Goal: Task Accomplishment & Management: Use online tool/utility

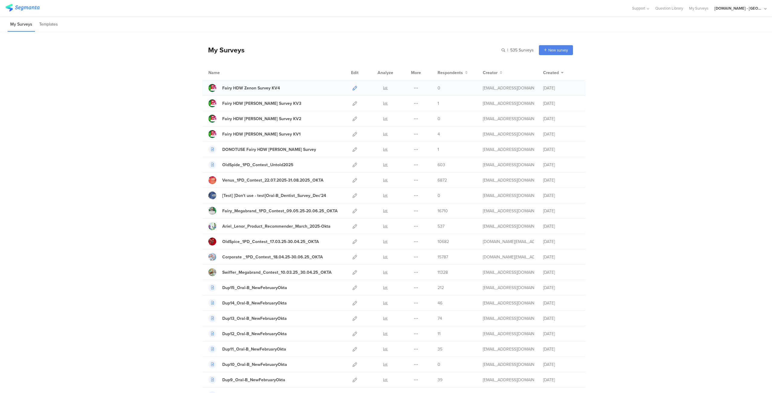
click at [352, 87] on icon at bounding box center [354, 88] width 5 height 5
click at [353, 209] on icon at bounding box center [354, 211] width 5 height 5
click at [502, 50] on input "text" at bounding box center [491, 50] width 84 height 10
click at [742, 6] on div "[DOMAIN_NAME] - [GEOGRAPHIC_DATA]" at bounding box center [738, 8] width 48 height 6
click at [713, 40] on span "JoltX [GEOGRAPHIC_DATA]" at bounding box center [720, 39] width 47 height 6
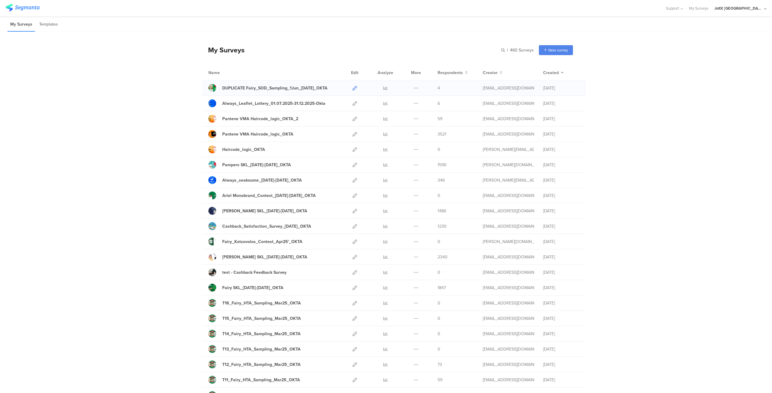
click at [353, 85] on link at bounding box center [354, 88] width 5 height 15
click at [757, 11] on div "JoltX [GEOGRAPHIC_DATA]" at bounding box center [738, 8] width 48 height 6
click at [720, 47] on div "Youtil.ro - Romania Member" at bounding box center [730, 52] width 83 height 13
click at [748, 10] on div "JoltX [GEOGRAPHIC_DATA]" at bounding box center [738, 8] width 48 height 6
click at [710, 54] on span "[DOMAIN_NAME] - [GEOGRAPHIC_DATA]" at bounding box center [720, 52] width 47 height 6
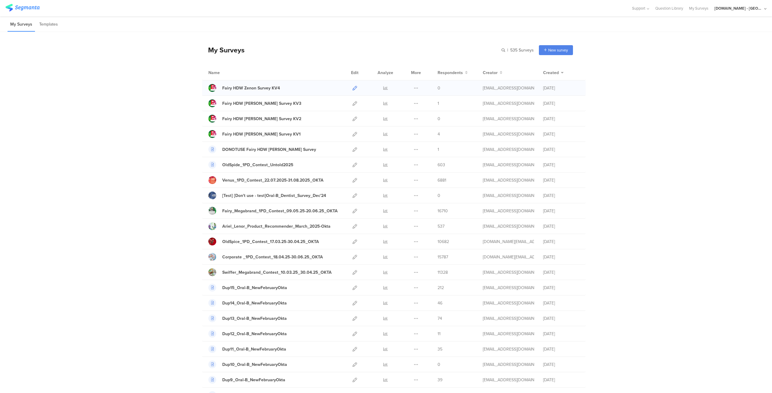
click at [352, 88] on icon at bounding box center [354, 88] width 5 height 5
click at [244, 211] on div "Fairy_Megabrand_1PD_Contest_09.05.25-20.06.25_OKTA" at bounding box center [279, 211] width 115 height 6
drag, startPoint x: 242, startPoint y: 105, endPoint x: 342, endPoint y: 100, distance: 99.6
click at [342, 100] on div "Fairy HDW Zenon Survey KV3 Duplicate Export" at bounding box center [394, 103] width 384 height 15
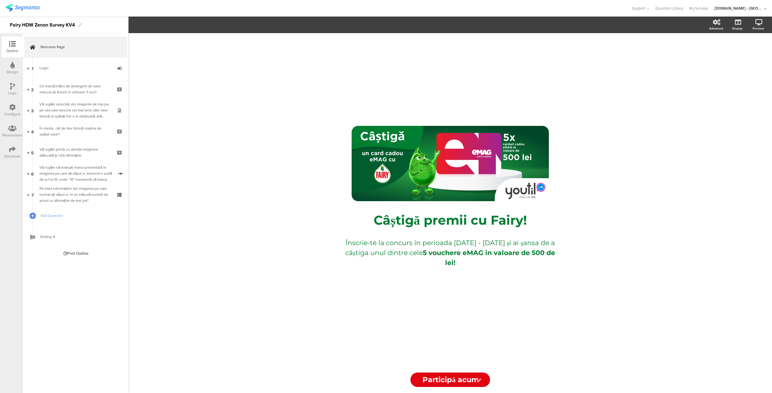
click at [460, 308] on div "/ Câștigă premii cu Fairy! Câștigă premii cu Fairy! Înscrie-te la concurs în pe…" at bounding box center [450, 200] width 241 height 334
click at [435, 354] on div "/ Câștigă premii cu Fairy! Câștigă premii cu Fairy! Înscrie-te la concurs în pe…" at bounding box center [450, 200] width 241 height 334
drag, startPoint x: 435, startPoint y: 354, endPoint x: 16, endPoint y: 68, distance: 507.1
click at [16, 68] on div "Design" at bounding box center [12, 68] width 21 height 21
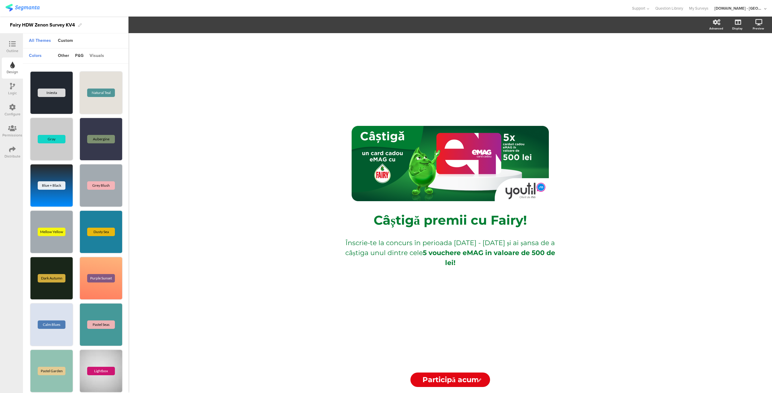
click at [98, 52] on div "visuals" at bounding box center [97, 56] width 21 height 10
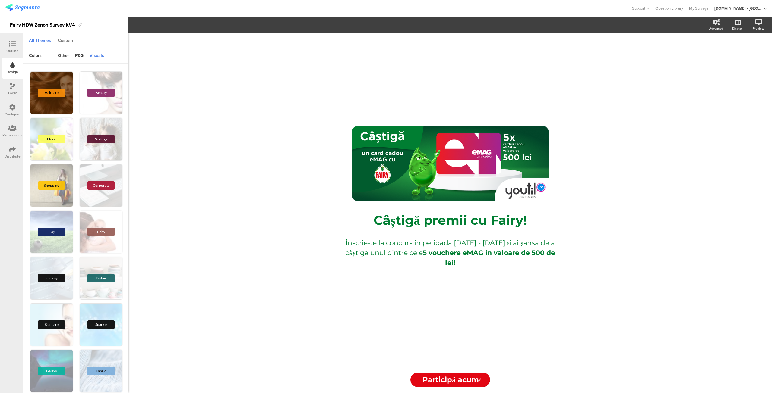
click at [60, 36] on div "Custom" at bounding box center [65, 41] width 21 height 10
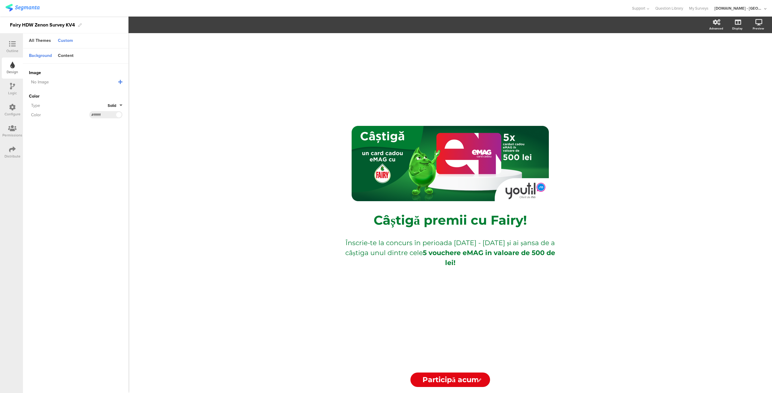
click at [35, 56] on div "Background" at bounding box center [40, 56] width 29 height 10
click at [37, 41] on div "All Themes" at bounding box center [40, 41] width 28 height 10
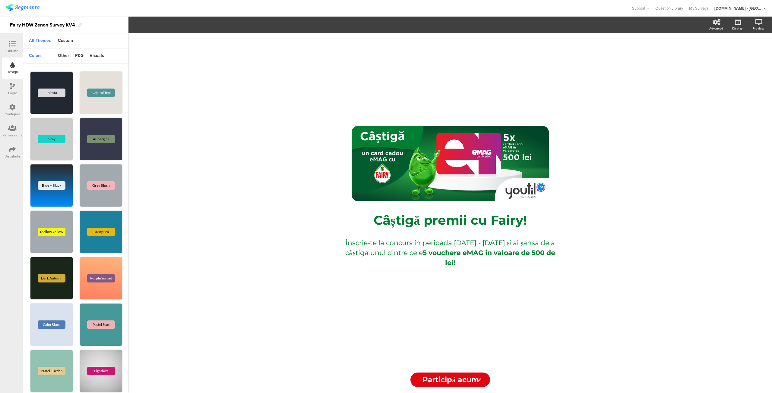
click at [11, 109] on icon at bounding box center [12, 107] width 7 height 7
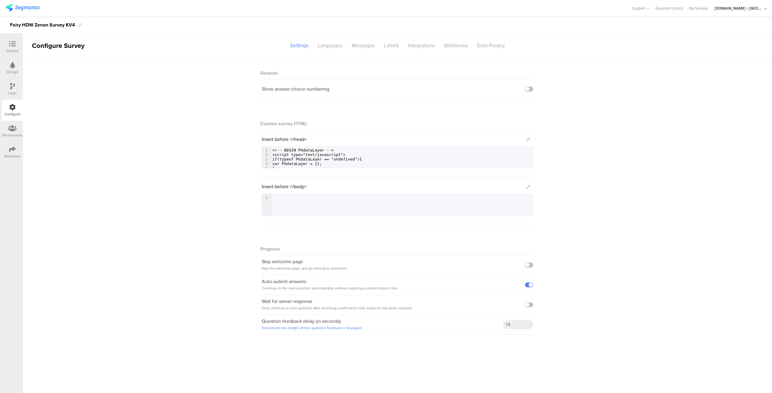
click at [11, 129] on icon at bounding box center [12, 128] width 8 height 7
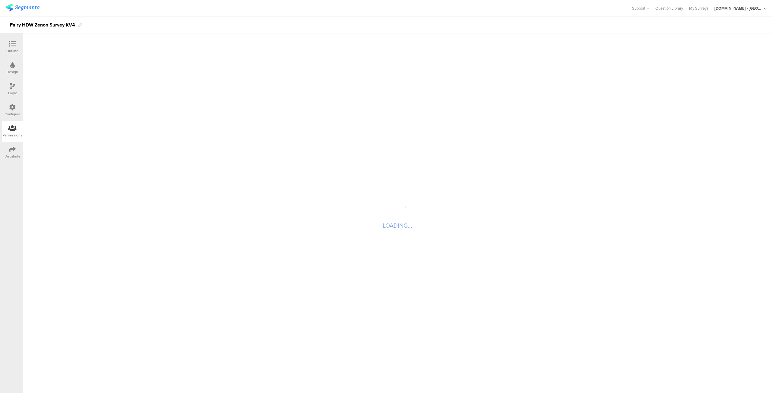
click at [10, 49] on div "Outline" at bounding box center [12, 50] width 12 height 5
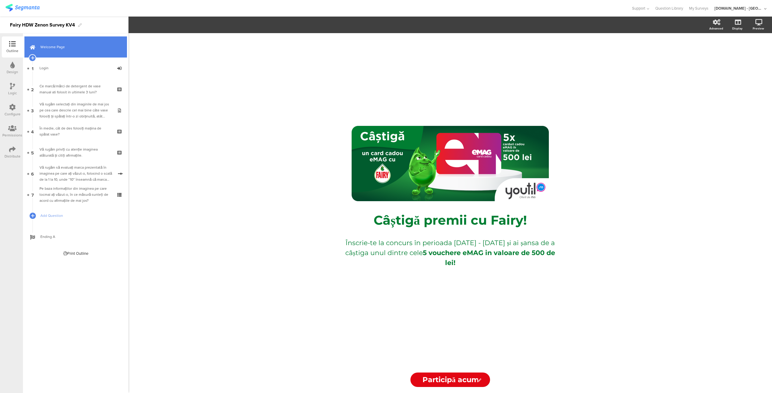
click at [52, 47] on span "Welcome Page" at bounding box center [78, 47] width 77 height 6
click at [69, 251] on div "Print Outline" at bounding box center [75, 254] width 25 height 6
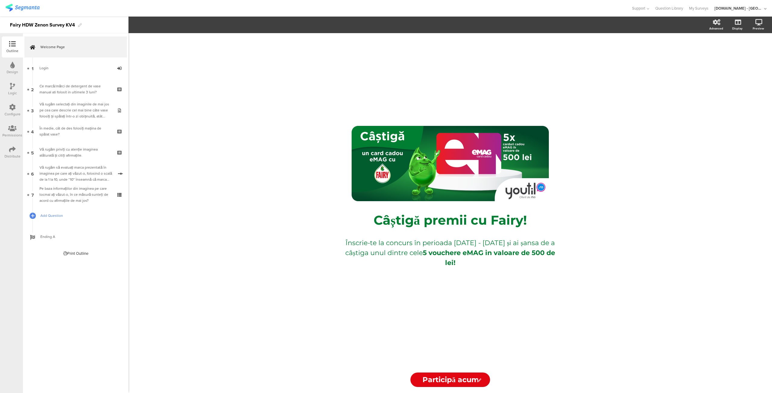
click at [54, 220] on link "Add Question" at bounding box center [75, 215] width 103 height 21
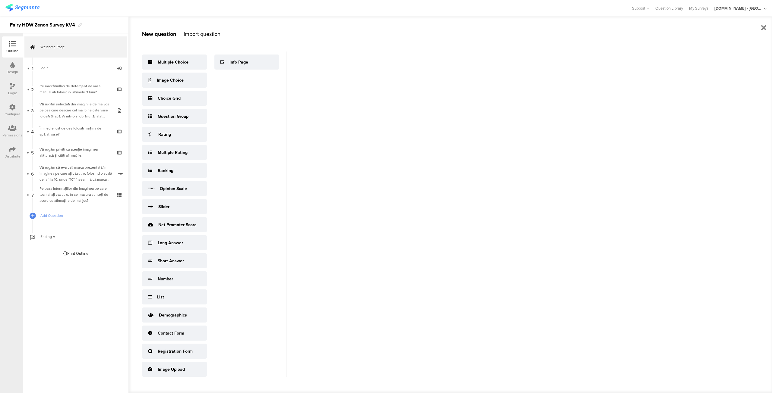
click at [203, 32] on div "Import question" at bounding box center [202, 34] width 37 height 8
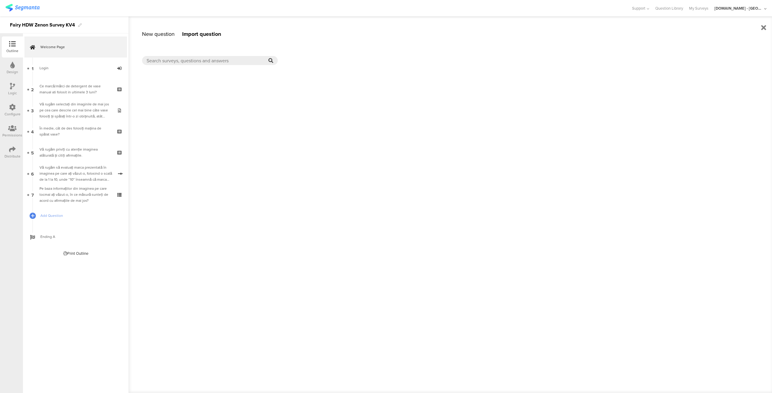
click at [158, 36] on div "New question" at bounding box center [158, 34] width 33 height 8
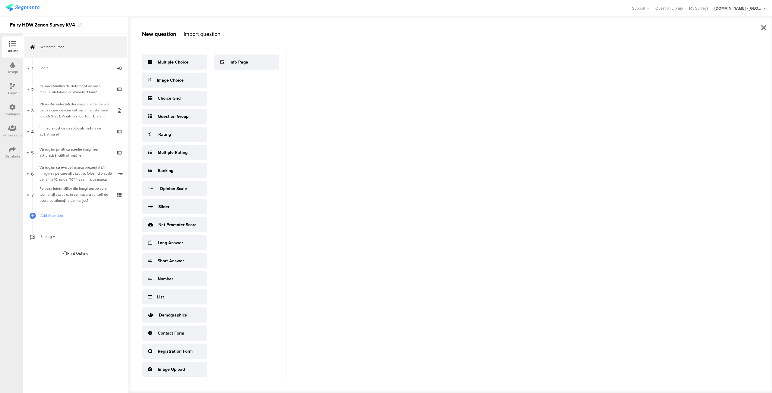
click at [206, 36] on div "Import question" at bounding box center [202, 34] width 37 height 8
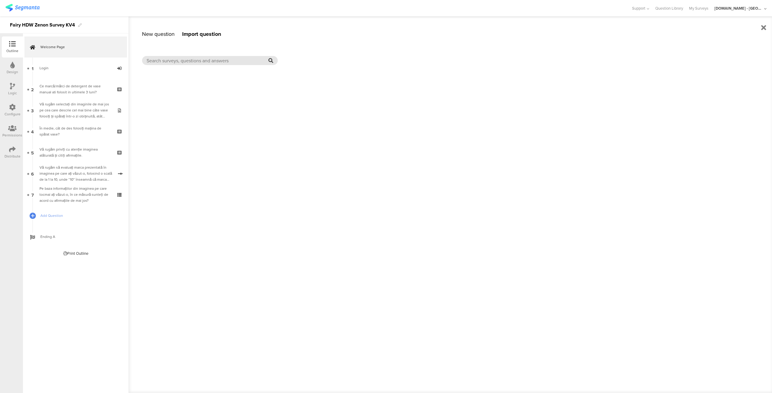
click at [188, 64] on div at bounding box center [210, 60] width 136 height 9
click at [188, 63] on input "text" at bounding box center [208, 60] width 122 height 7
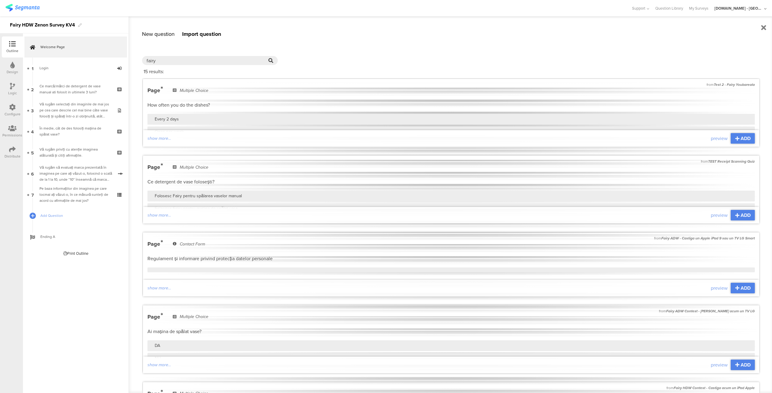
type input "fairy"
click at [160, 33] on div "New question" at bounding box center [158, 34] width 33 height 8
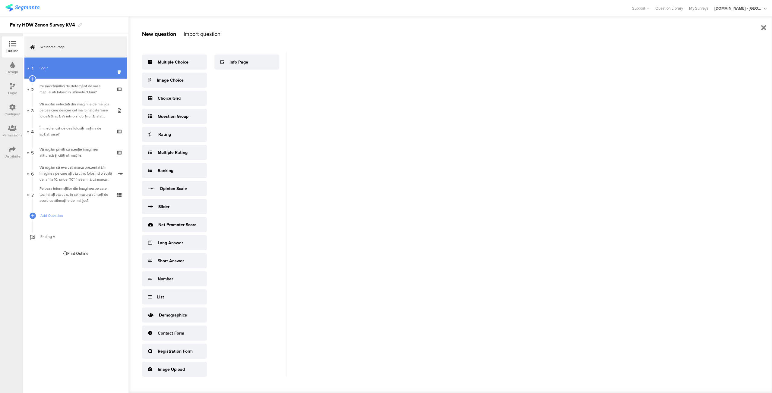
click at [88, 68] on div "Login" at bounding box center [76, 68] width 72 height 6
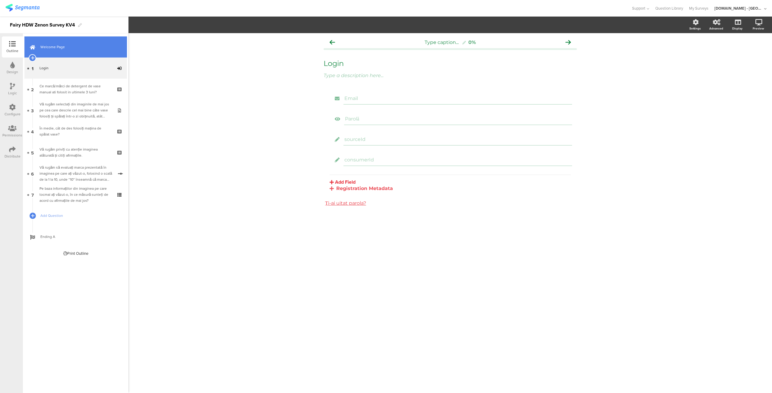
click at [72, 44] on span "Welcome Page" at bounding box center [78, 47] width 77 height 6
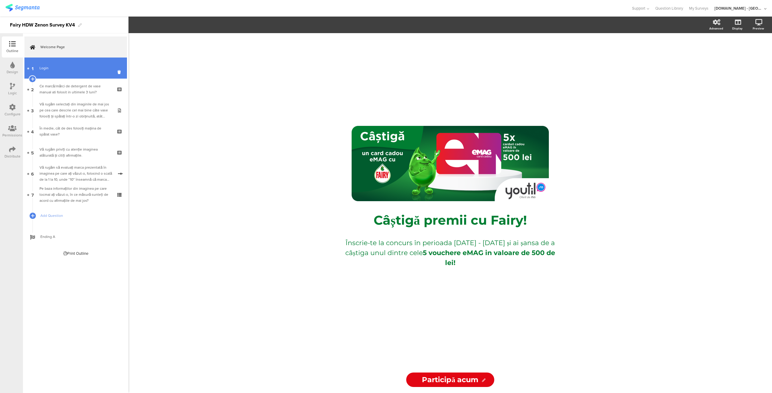
click at [76, 61] on link "1 Login" at bounding box center [75, 68] width 103 height 21
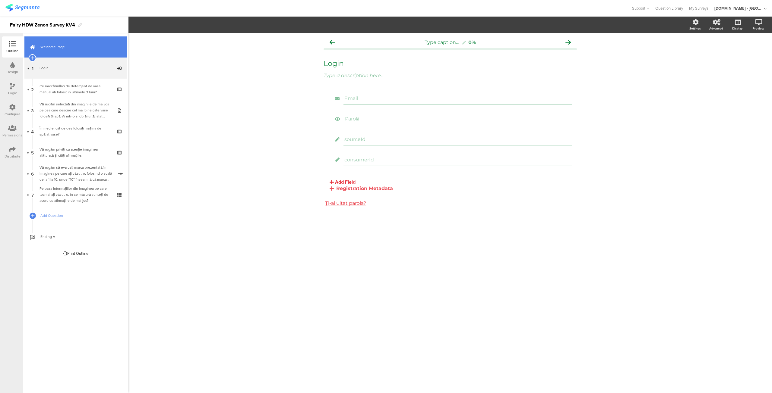
click at [69, 44] on span "Welcome Page" at bounding box center [78, 47] width 77 height 6
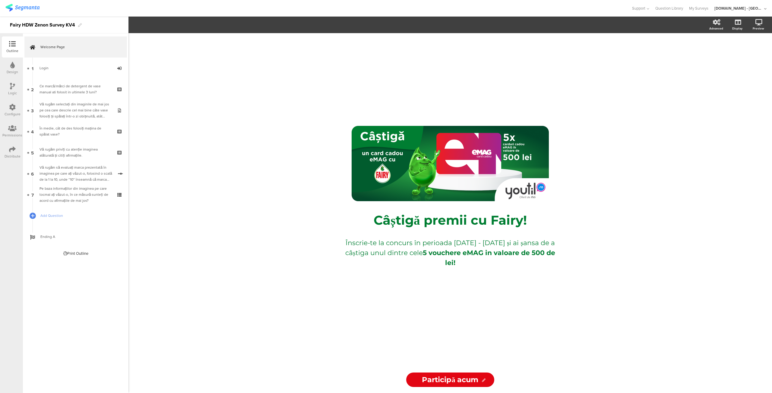
click at [439, 381] on input "Participă acum" at bounding box center [450, 380] width 88 height 14
click at [485, 381] on icon at bounding box center [484, 381] width 4 height 4
click at [482, 380] on icon at bounding box center [484, 381] width 4 height 4
click at [413, 220] on div "Câștigă premii cu Fairy! Câștigă premii cu Fairy!" at bounding box center [450, 220] width 226 height 19
click at [127, 256] on div "Welcome Page 1 Login 2 Ce marcă/mărci de detergent de vase manual ati folosit i…" at bounding box center [76, 213] width 106 height 360
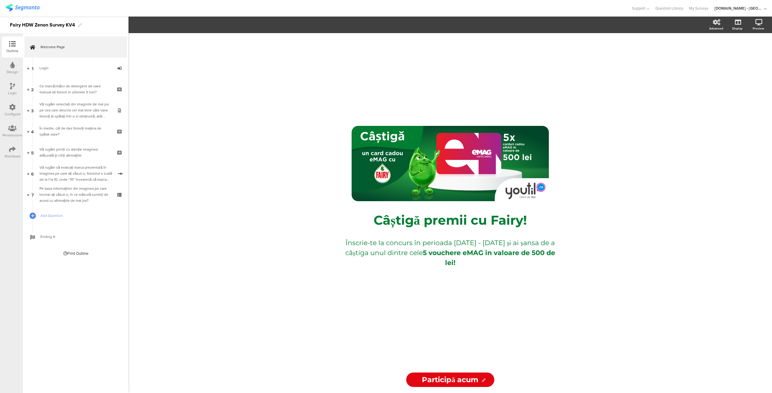
click at [10, 44] on icon at bounding box center [12, 44] width 7 height 7
click at [11, 102] on div "Configure" at bounding box center [12, 110] width 21 height 21
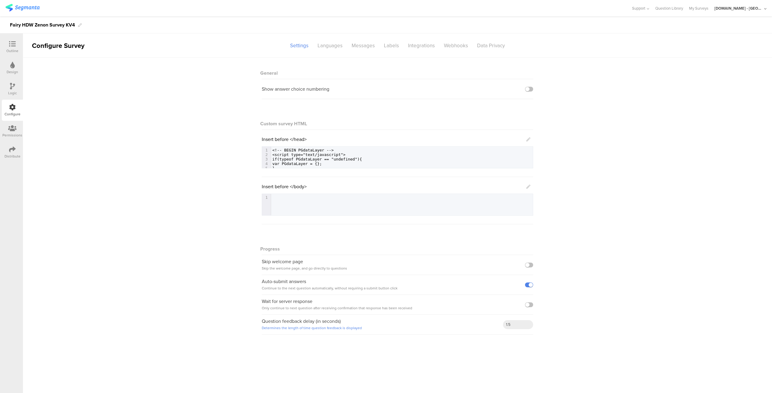
click at [14, 47] on icon at bounding box center [12, 44] width 7 height 7
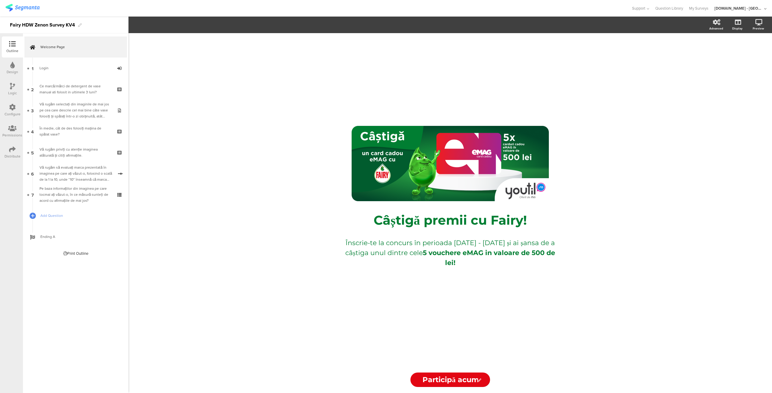
click at [14, 47] on icon at bounding box center [12, 44] width 7 height 7
click at [140, 28] on section "Advanced Display Preview" at bounding box center [449, 25] width 643 height 17
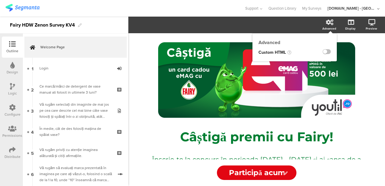
click at [327, 25] on icon at bounding box center [330, 22] width 8 height 6
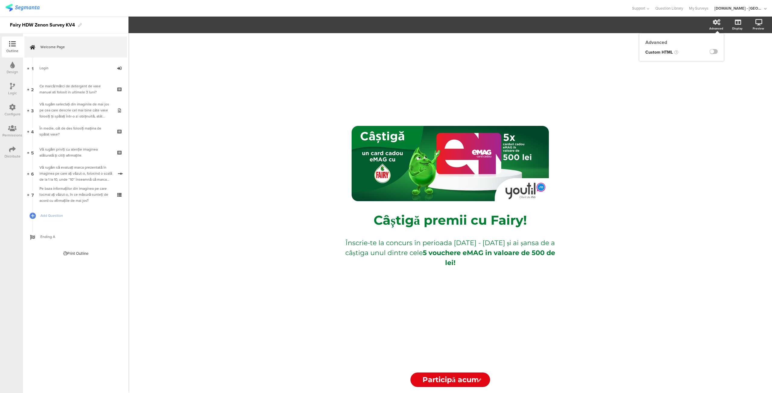
click at [713, 23] on icon at bounding box center [717, 22] width 8 height 6
click at [715, 52] on label at bounding box center [713, 51] width 8 height 5
click at [0, 0] on input "checkbox" at bounding box center [0, 0] width 0 height 0
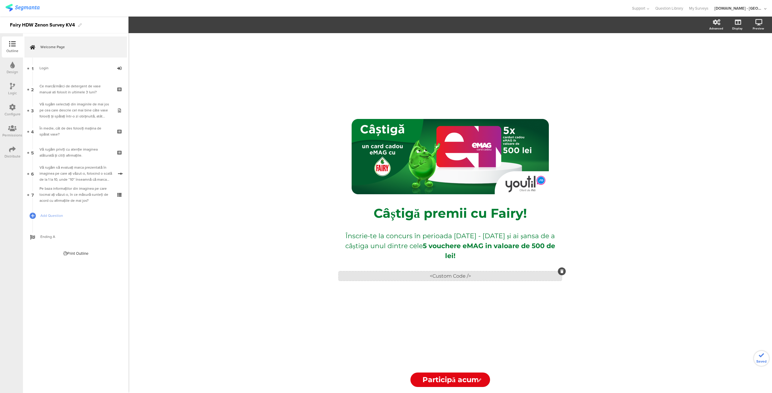
click at [487, 275] on div "<Custom Code />" at bounding box center [450, 276] width 223 height 9
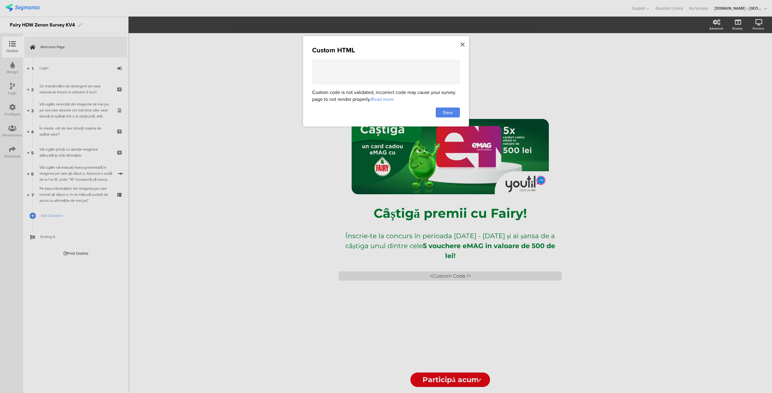
click at [461, 41] on icon at bounding box center [462, 44] width 4 height 7
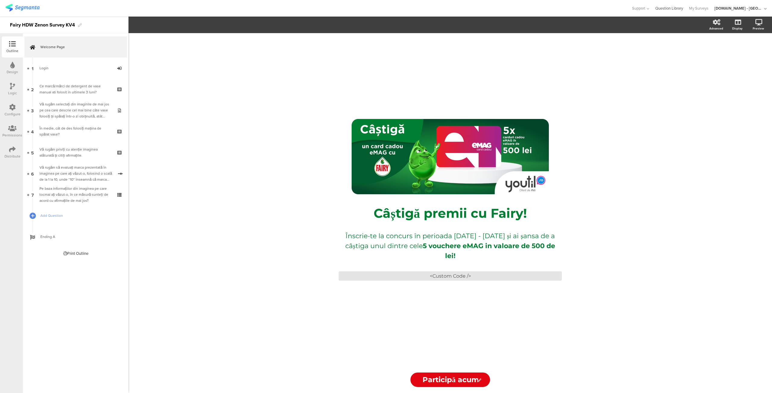
click at [676, 11] on link "Question Library" at bounding box center [669, 8] width 28 height 17
click at [459, 275] on div "<Custom Code />" at bounding box center [450, 276] width 223 height 9
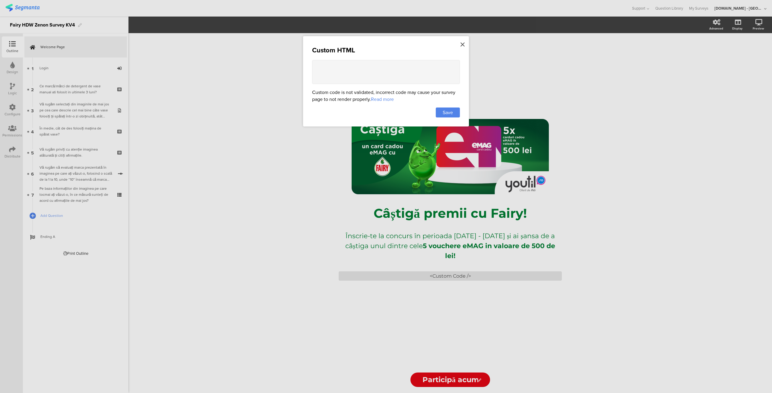
click at [460, 43] on icon at bounding box center [462, 44] width 4 height 7
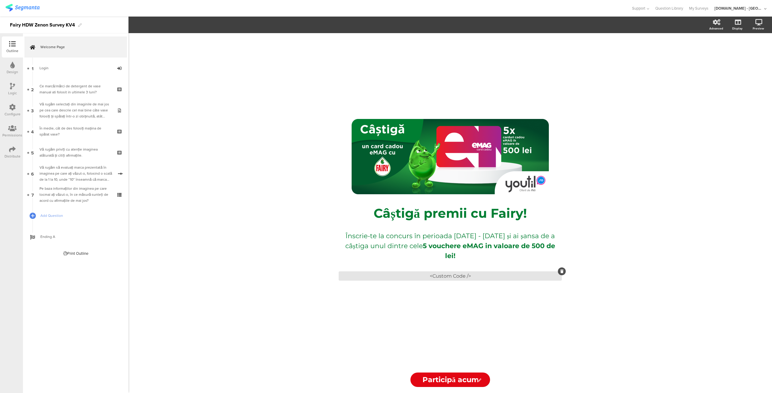
click at [563, 271] on icon at bounding box center [561, 272] width 3 height 4
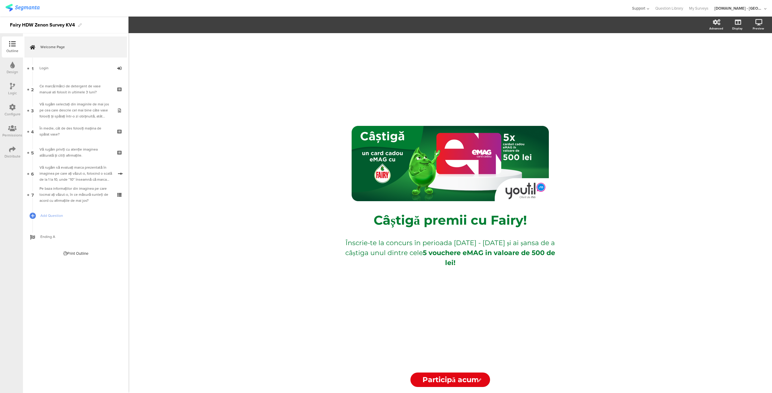
click at [645, 8] on span "Support" at bounding box center [638, 8] width 13 height 6
click at [708, 11] on link "My Surveys" at bounding box center [698, 8] width 19 height 17
click at [32, 59] on icon at bounding box center [32, 57] width 4 height 5
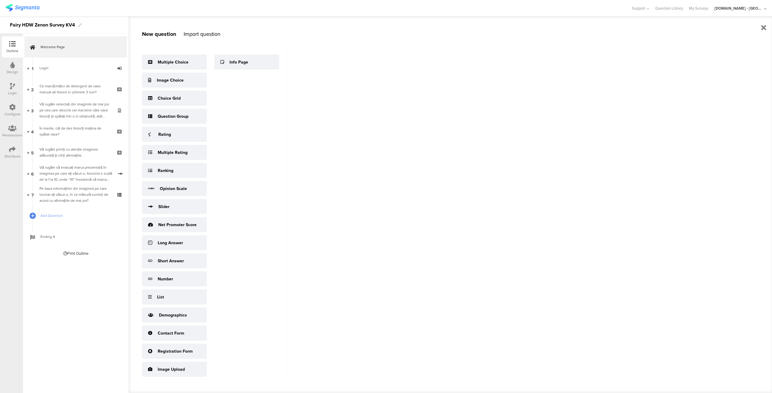
scroll to position [8, 0]
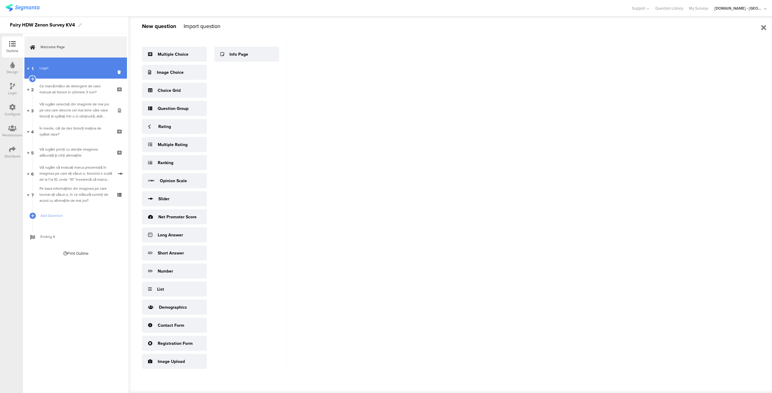
click at [97, 64] on link "1 Login" at bounding box center [75, 68] width 103 height 21
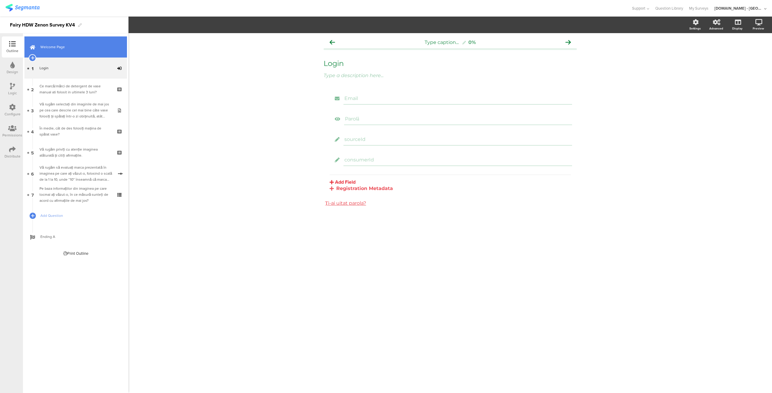
click at [75, 49] on span "Welcome Page" at bounding box center [78, 47] width 77 height 6
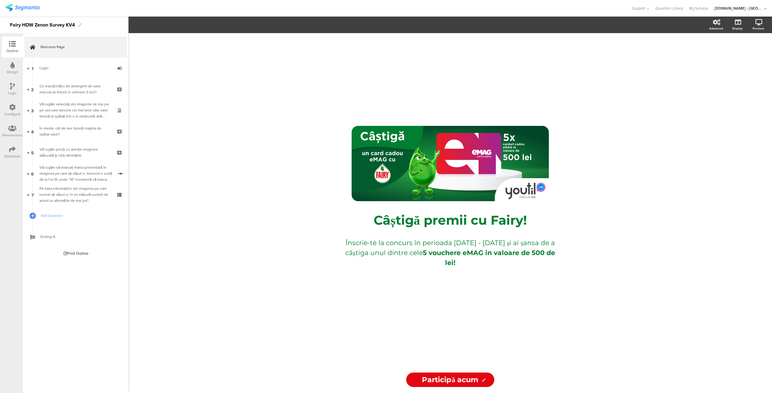
click at [9, 59] on div "Design" at bounding box center [12, 68] width 21 height 21
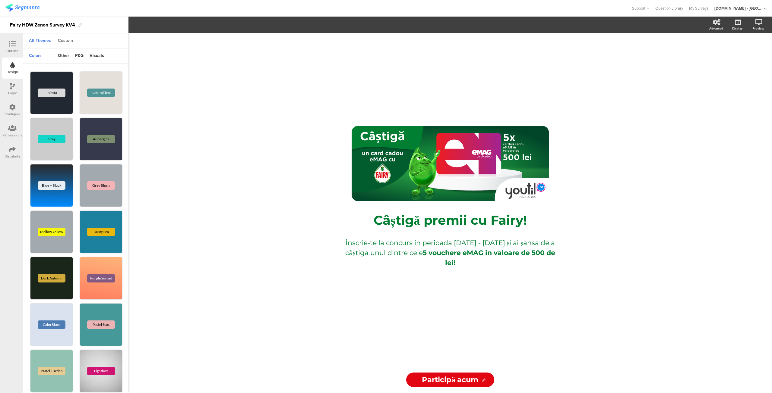
click at [73, 36] on div "Custom" at bounding box center [65, 41] width 21 height 10
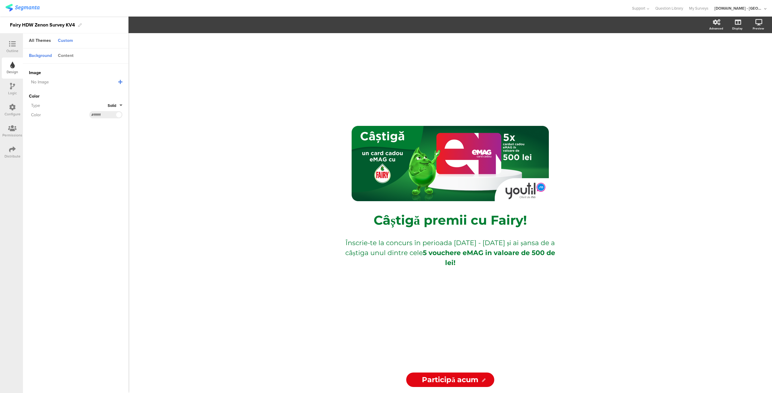
click at [63, 60] on div "Content" at bounding box center [66, 56] width 22 height 10
click at [5, 87] on div "Logic" at bounding box center [12, 89] width 21 height 21
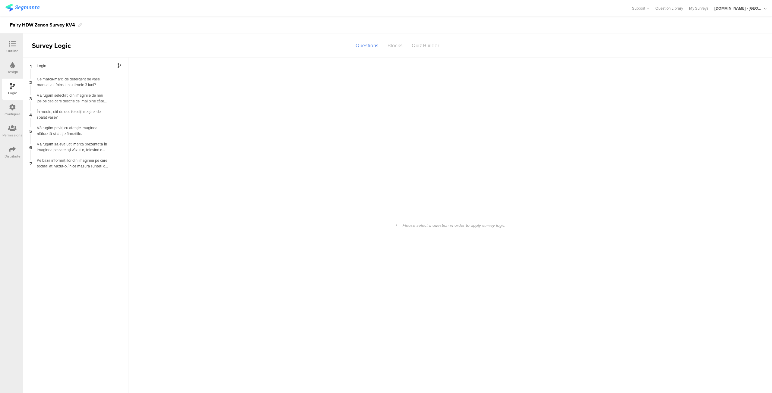
click at [393, 44] on div "Blocks" at bounding box center [395, 45] width 24 height 11
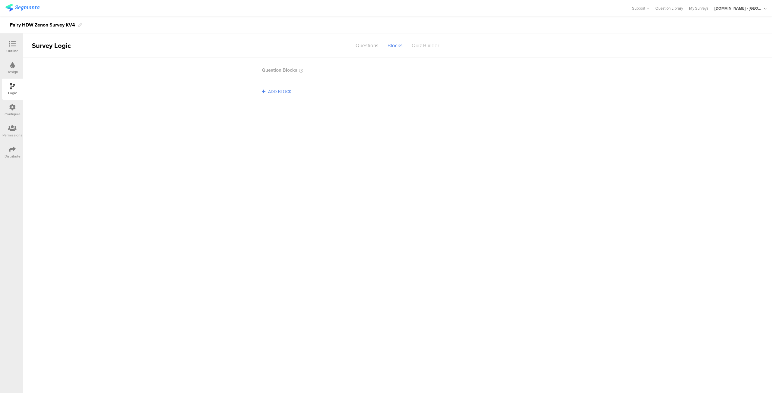
click at [428, 46] on div "Quiz Builder" at bounding box center [425, 45] width 37 height 11
click at [15, 44] on icon at bounding box center [12, 44] width 7 height 7
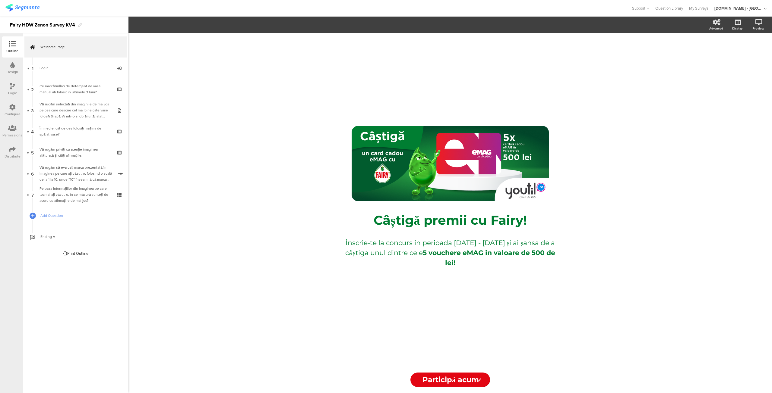
click at [392, 312] on div "/ Câștigă premii cu Fairy! Câștigă premii cu Fairy! Înscrie-te la concurs în pe…" at bounding box center [450, 200] width 241 height 334
drag, startPoint x: 419, startPoint y: 303, endPoint x: 524, endPoint y: 321, distance: 107.3
click at [524, 321] on div "/ Câștigă premii cu Fairy! Câștigă premii cu Fairy! Înscrie-te la concurs în pe…" at bounding box center [450, 200] width 241 height 334
click at [283, 159] on div "/ Câștigă premii cu Fairy! Câștigă premii cu Fairy! Înscrie-te la concurs în pe…" at bounding box center [449, 213] width 643 height 360
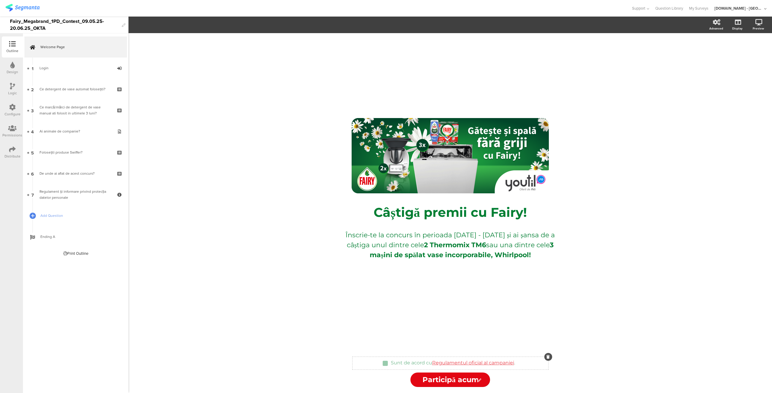
click at [523, 365] on div "Sunt de acord cu Regulamentul oficial al campaniei . Sunt de acord cu Regulamen…" at bounding box center [450, 363] width 196 height 7
click at [176, 25] on icon "button" at bounding box center [178, 24] width 6 height 5
click at [199, 40] on span at bounding box center [198, 40] width 9 height 5
click at [346, 313] on div "/ Câștigă premii cu Fairy! Câștigă premii cu Fairy! Înscrie-te la concurs în pe…" at bounding box center [450, 192] width 241 height 318
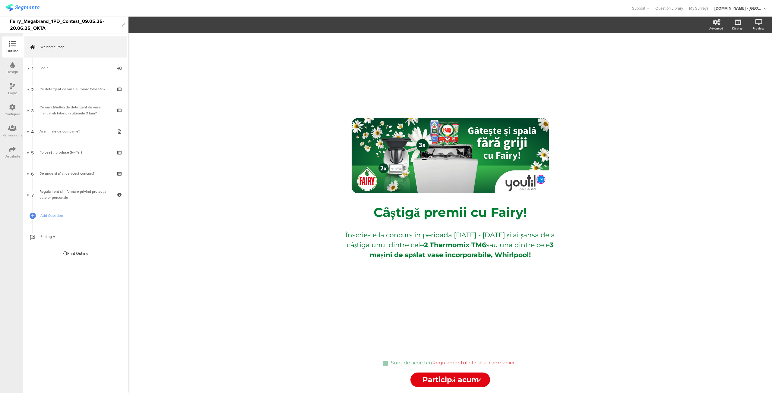
click at [439, 381] on input "Participă acum" at bounding box center [450, 380] width 80 height 14
click at [418, 382] on input "Participă acum" at bounding box center [450, 380] width 80 height 14
click at [480, 381] on icon at bounding box center [480, 381] width 4 height 4
drag, startPoint x: 480, startPoint y: 381, endPoint x: 413, endPoint y: 296, distance: 107.4
click at [413, 296] on div "/ Câștigă premii cu Fairy! Câștigă premii cu Fairy! Înscrie-te la concurs în pe…" at bounding box center [450, 192] width 241 height 318
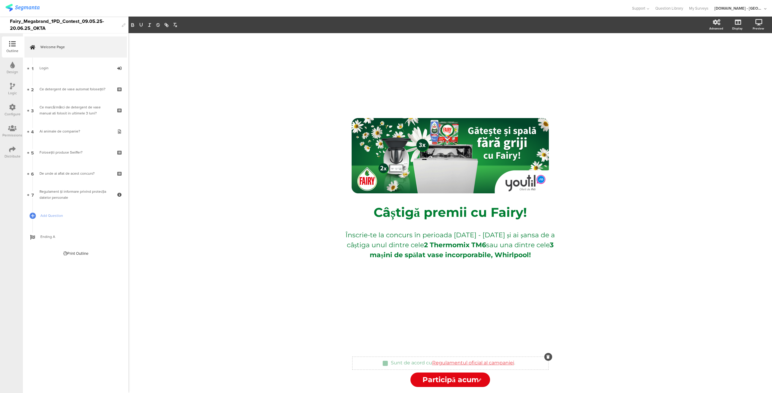
click at [403, 360] on div "Sunt de acord cu Regulamentul oficial al campaniei . Sunt de acord cu Regulamen…" at bounding box center [452, 364] width 127 height 10
click at [533, 362] on div "Sunt de acord cu Regulamentul oficial al campaniei . Sunt de acord cu Regulamen…" at bounding box center [450, 363] width 196 height 7
drag, startPoint x: 533, startPoint y: 362, endPoint x: 520, endPoint y: 363, distance: 13.0
click at [520, 363] on div "Sunt de acord cu Regulamentul oficial al campaniei . Sunt de acord cu Regulamen…" at bounding box center [450, 363] width 196 height 7
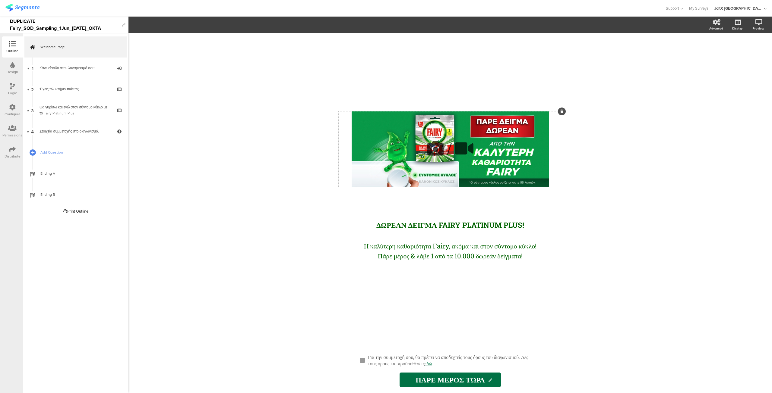
click at [563, 113] on icon at bounding box center [561, 112] width 3 height 4
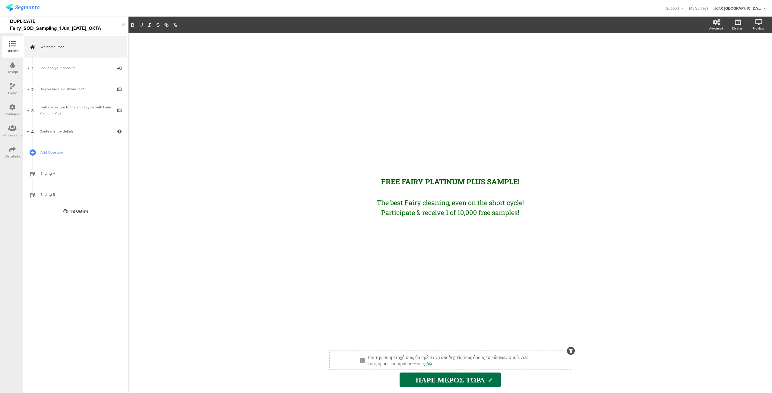
drag, startPoint x: 424, startPoint y: 364, endPoint x: 332, endPoint y: 354, distance: 92.2
click at [332, 354] on sg-page-checkbox "To participate, you must accept the terms of the competition. See the terms and…" at bounding box center [450, 360] width 241 height 19
click at [313, 318] on div "FREE FAIRY PLATINUM PLUS SAMPLE! ΔΩΡΕΑΝ ΔΕΙΓΜΑ FAIRY PLATINUM PLUS! The best Fa…" at bounding box center [449, 213] width 643 height 360
click at [356, 355] on div "To participate, you must accept the terms of the competition. See the terms and…" at bounding box center [450, 360] width 241 height 13
drag, startPoint x: 356, startPoint y: 355, endPoint x: 347, endPoint y: 357, distance: 9.2
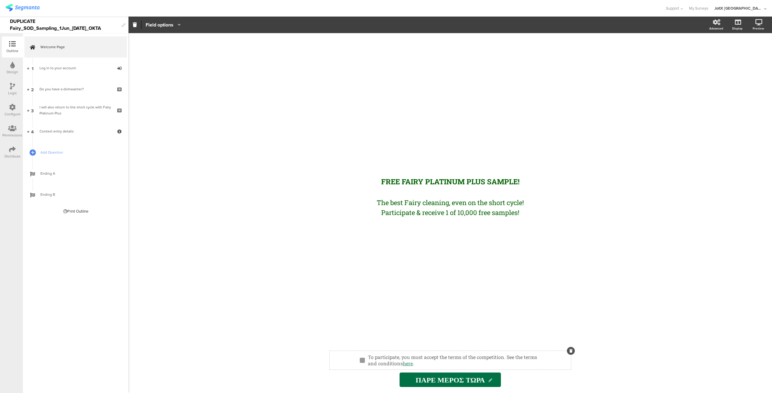
click at [422, 365] on div "To participate, you must accept the terms of the competition. See the terms and…" at bounding box center [452, 361] width 173 height 16
click at [363, 359] on div at bounding box center [362, 360] width 5 height 5
click at [69, 73] on link "1 Log in to your account:" at bounding box center [75, 68] width 103 height 21
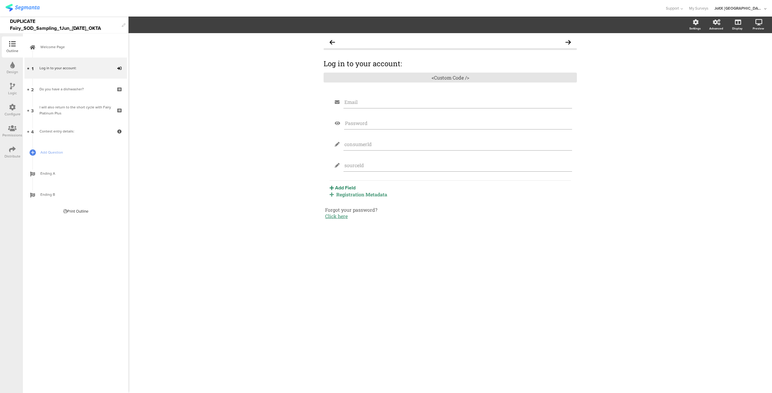
click at [13, 113] on div "Configure" at bounding box center [13, 114] width 16 height 5
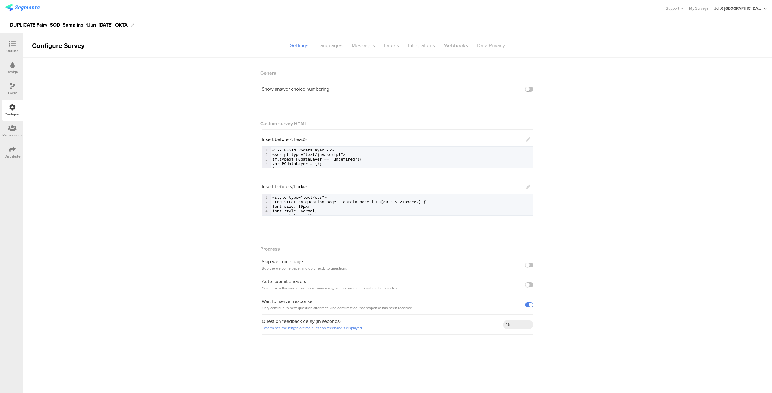
click at [481, 48] on div "Data Privacy" at bounding box center [490, 45] width 37 height 11
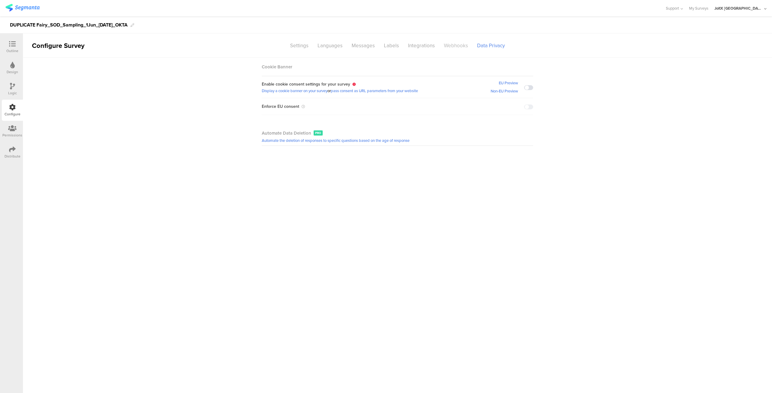
click at [447, 48] on font "Webhooks" at bounding box center [456, 46] width 24 height 8
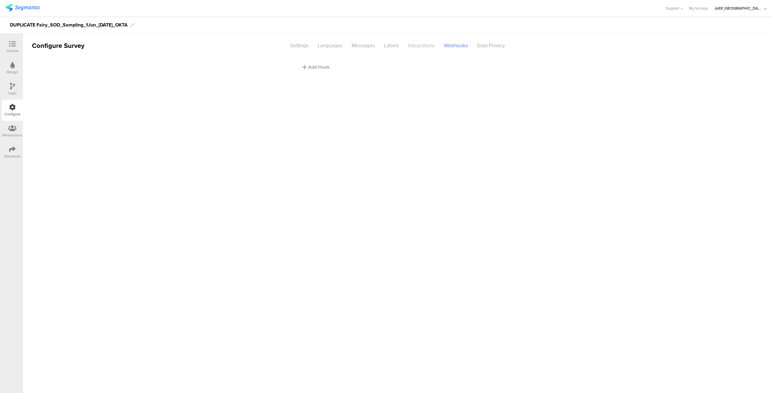
click at [420, 46] on font "Integrations" at bounding box center [421, 46] width 27 height 8
click at [389, 47] on font "Labels" at bounding box center [391, 46] width 15 height 8
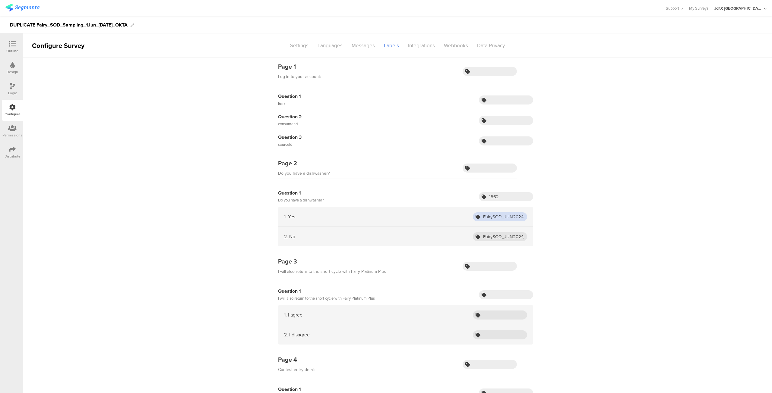
click at [499, 216] on input "FairySOD_JUN2024_Yes" at bounding box center [500, 217] width 54 height 9
click at [495, 215] on input "FairySOD_AUG2025_Yes" at bounding box center [500, 217] width 54 height 9
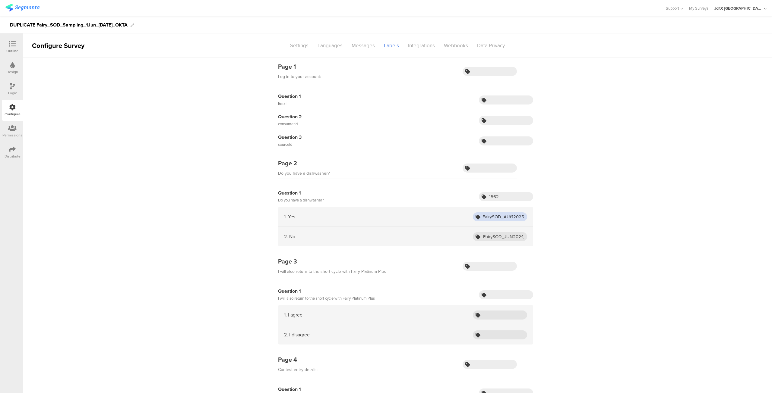
click at [495, 215] on input "FairySOD_AUG2025_Yes" at bounding box center [500, 217] width 54 height 9
paste input "Sampling_HTA_Fairy_Aug25_001"
click at [504, 216] on input "Sampling_SOD_Fairy_Aug25" at bounding box center [500, 217] width 54 height 9
type input "Sampling_SOD_Fairy_Aug25"
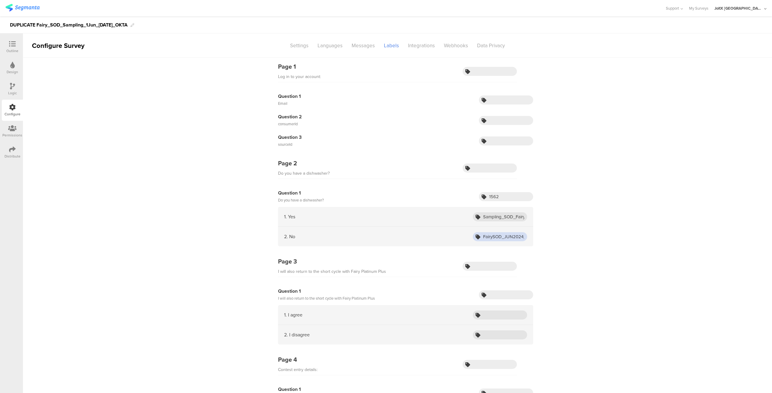
click at [505, 235] on input "FairySOD_JUN2024_No" at bounding box center [500, 236] width 54 height 9
paste input "Sampling_SOD_Fairy_Aug25"
type input "Sampling_SOD_Fairy_Aug25"
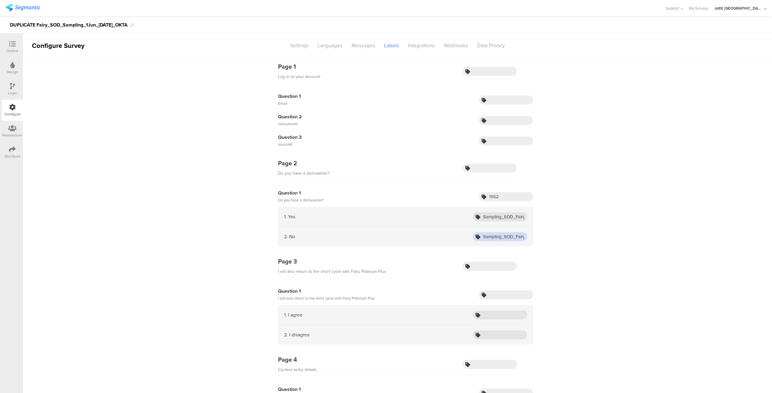
click at [505, 235] on input "Sampling_SOD_Fairy_Aug25" at bounding box center [500, 236] width 54 height 9
click at [508, 240] on input "Sampling_SOD_Fairy_Aug25" at bounding box center [500, 236] width 54 height 9
click at [514, 213] on input "Sampling_SOD_Fairy_Aug25" at bounding box center [500, 217] width 54 height 9
type input "Sampling_SOD_Fairy_Aug25_Yes"
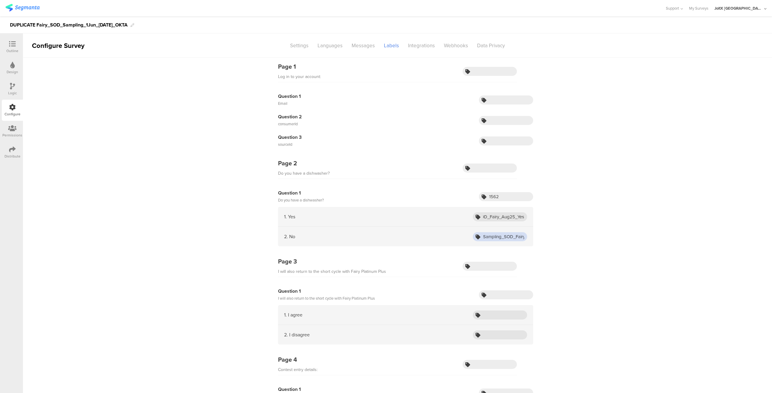
scroll to position [0, 0]
click at [513, 233] on input "Sampling_SOD_Fairy_Aug25" at bounding box center [500, 236] width 54 height 9
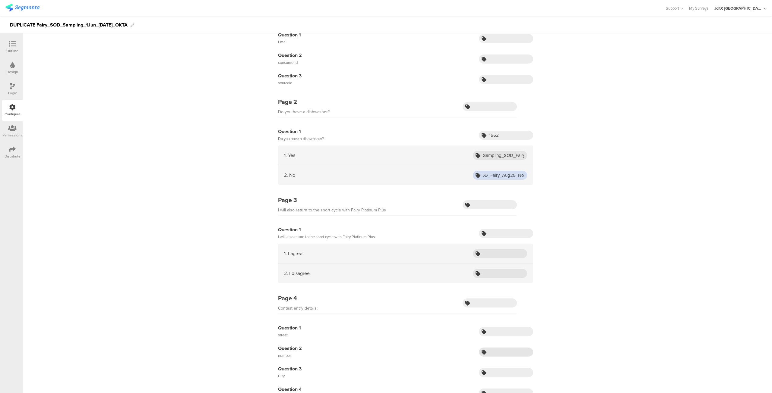
scroll to position [61, 0]
type input "Sampling_SOD_Fairy_Aug25_No"
click at [587, 195] on div "Page 1 Log in to your account: Question 1 Email Question 2 consumerId Question …" at bounding box center [397, 231] width 749 height 471
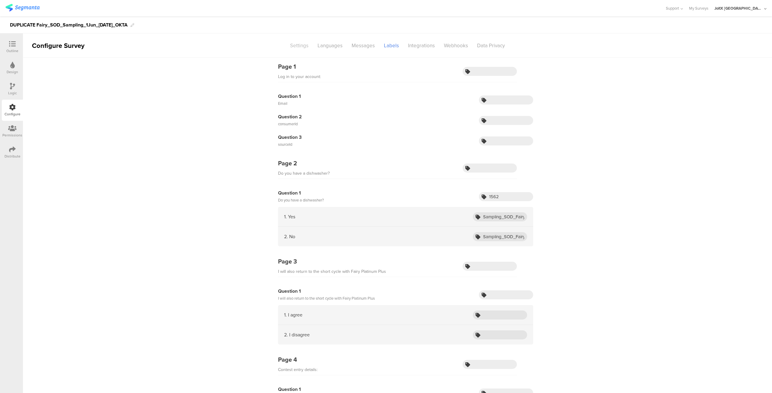
click at [294, 46] on font "Settings" at bounding box center [299, 46] width 18 height 8
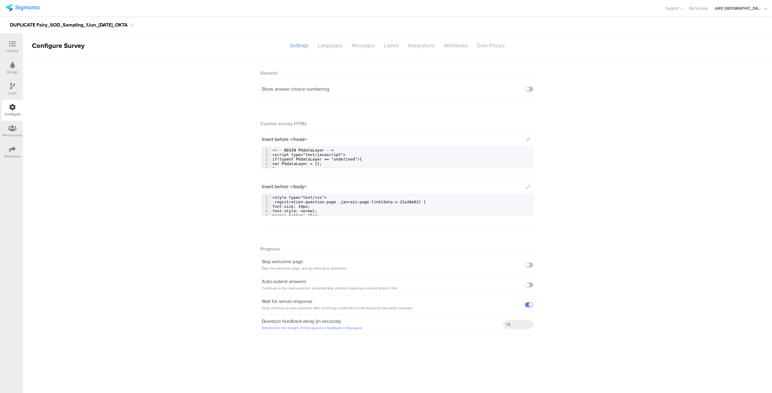
click at [138, 23] on div "DUPLICATE Fairy_SOD_Sampling_1Jun_31Jul24_OKTA" at bounding box center [386, 25] width 772 height 17
click at [37, 26] on div "DUPLICATE Fairy_SOD_Sampling_1Jun_31Jul24_OKTA" at bounding box center [69, 25] width 118 height 10
click at [33, 26] on div "Sampling_SOD_Fairy_Aug25" at bounding box center [42, 25] width 64 height 10
click at [44, 24] on div "Sampling SOD_Fairy_Aug25" at bounding box center [41, 25] width 63 height 10
click at [57, 24] on div "Sampling SOD Fairy_Aug25" at bounding box center [40, 25] width 61 height 10
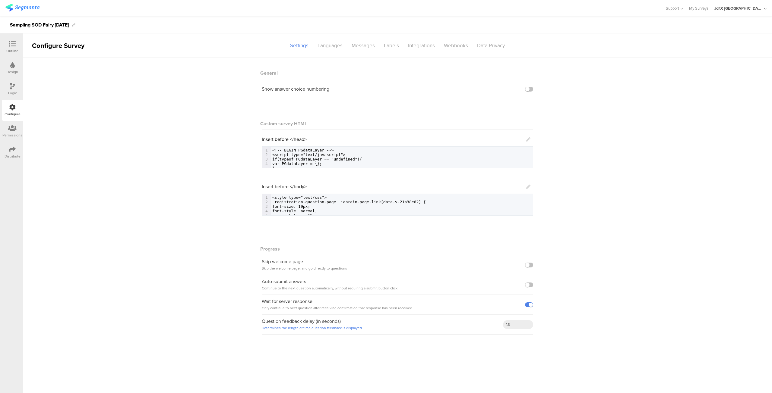
click at [10, 65] on icon at bounding box center [12, 65] width 5 height 7
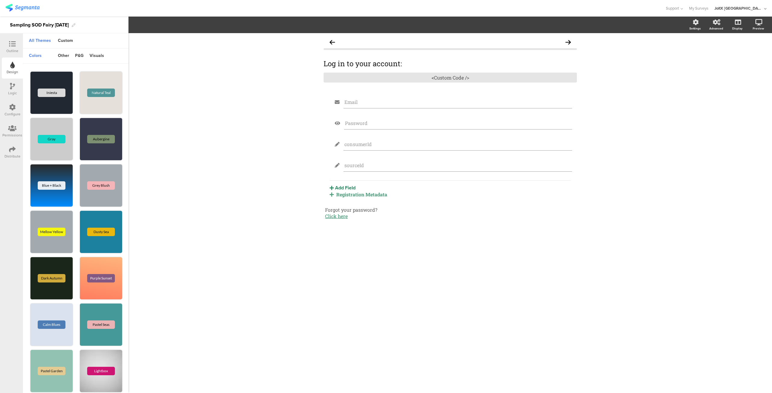
click at [11, 50] on div "Outline" at bounding box center [12, 50] width 12 height 5
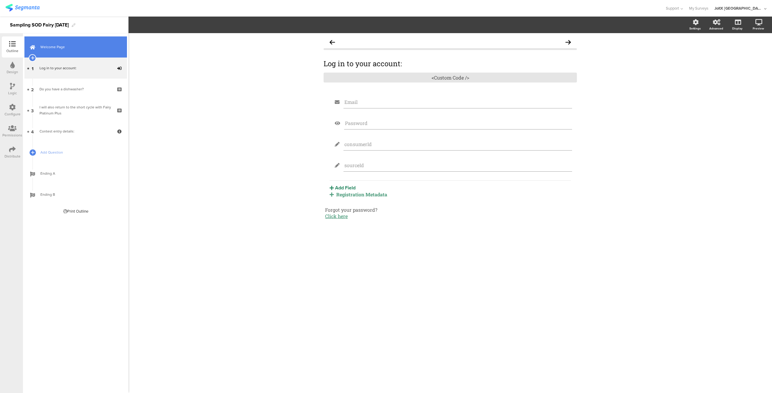
click at [68, 46] on span "Welcome Page" at bounding box center [78, 47] width 77 height 6
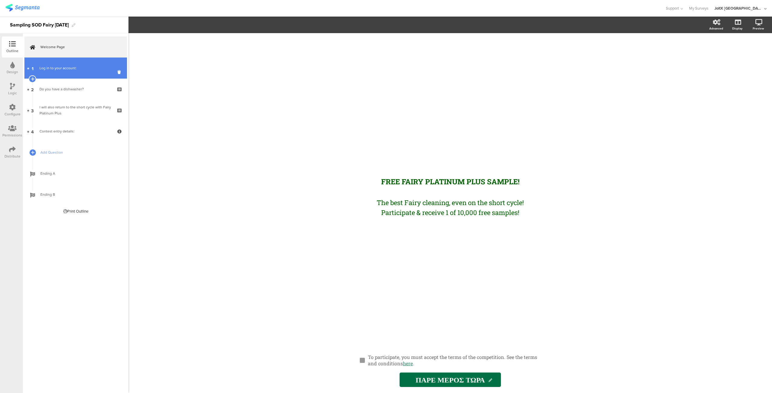
click at [78, 67] on div "Log in to your account:" at bounding box center [76, 68] width 72 height 6
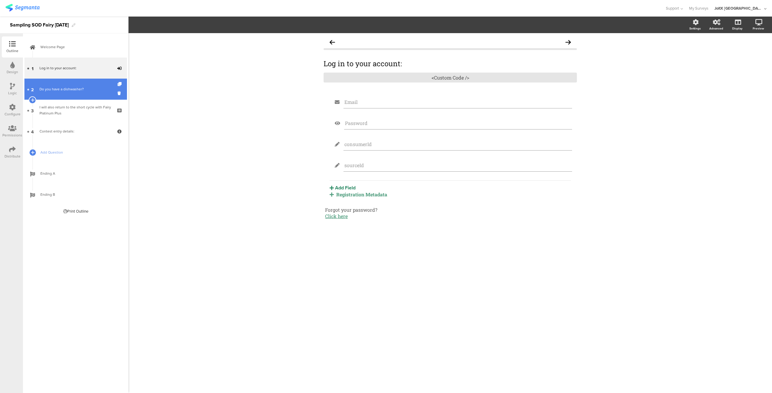
click at [67, 93] on link "2 Do you have a dishwasher?" at bounding box center [75, 89] width 103 height 21
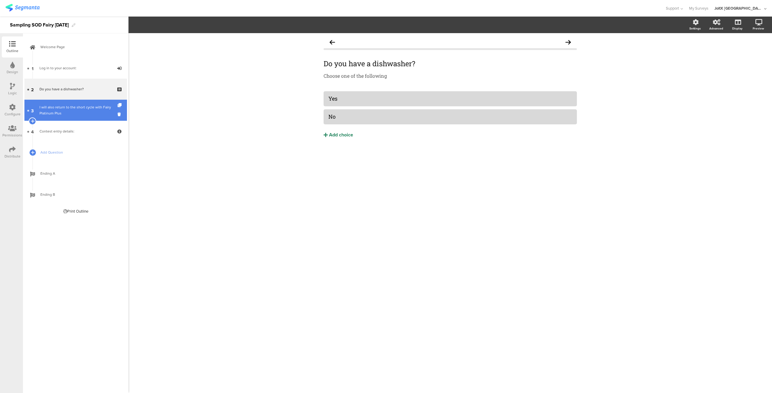
click at [62, 113] on div "I will also return to the short cycle with Fairy Platinum Plus" at bounding box center [76, 110] width 72 height 12
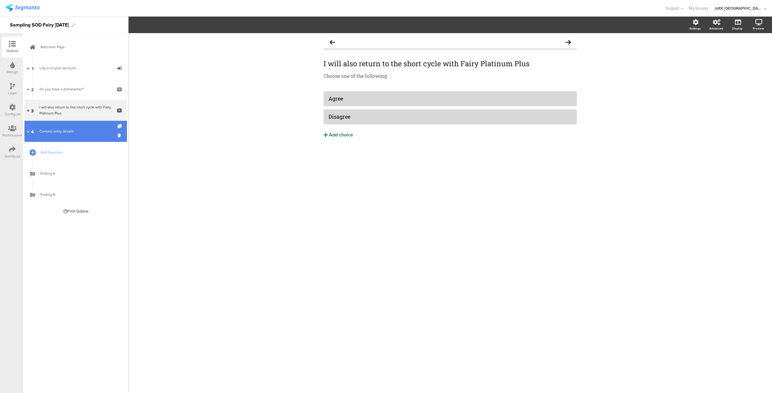
click at [63, 133] on font "Contest entry details:" at bounding box center [57, 131] width 35 height 5
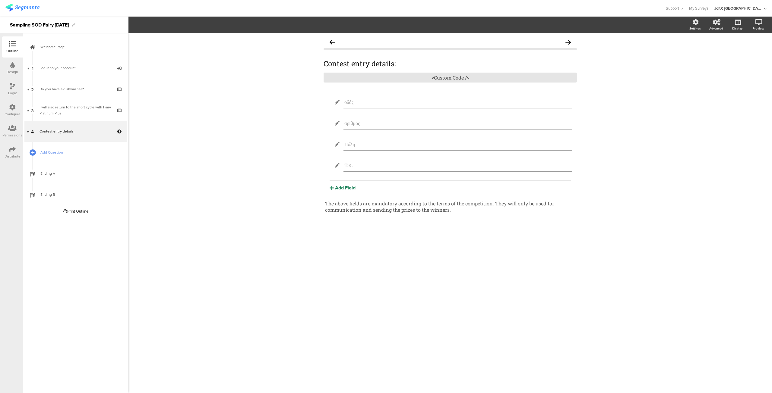
click at [12, 87] on icon at bounding box center [12, 86] width 5 height 7
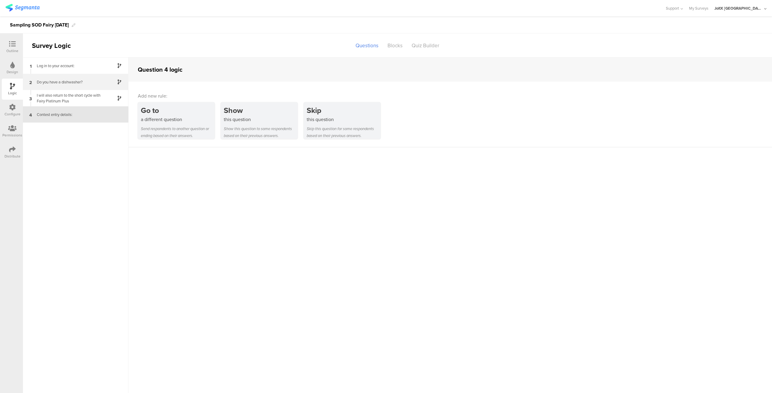
click at [77, 79] on font "Do you have a dishwasher?" at bounding box center [60, 82] width 46 height 6
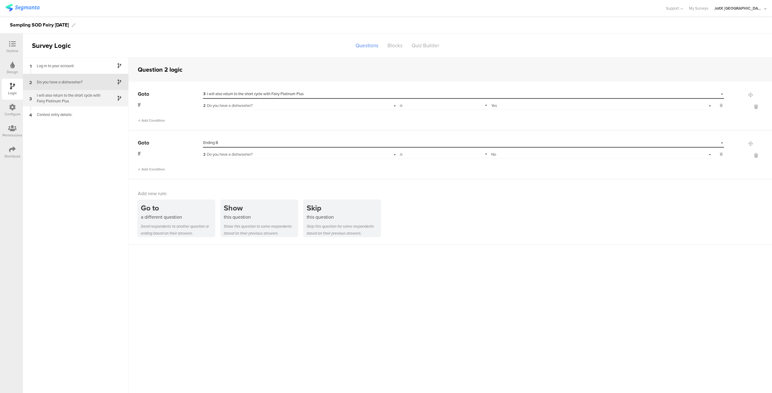
click at [85, 100] on div "I will also return to the short cycle with Fairy Platinum Plus" at bounding box center [70, 98] width 75 height 11
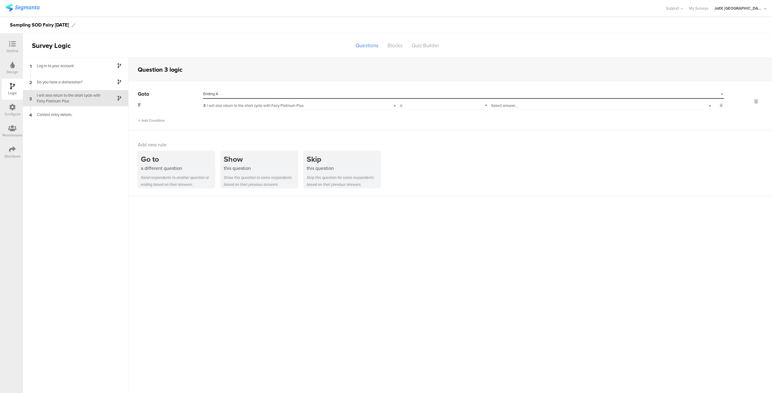
click at [9, 44] on icon at bounding box center [12, 44] width 7 height 7
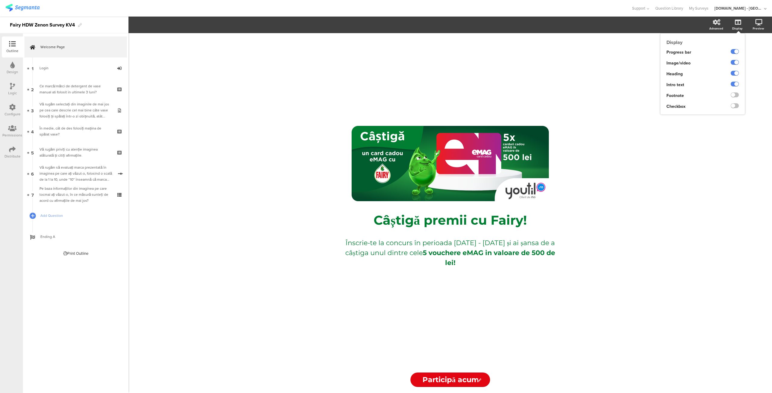
click at [740, 33] on div "Display Progress bar Image/video Heading Intro text Footnote Checkbox" at bounding box center [702, 73] width 84 height 81
click at [734, 106] on label at bounding box center [735, 105] width 8 height 5
click at [0, 0] on input "checkbox" at bounding box center [0, 0] width 0 height 0
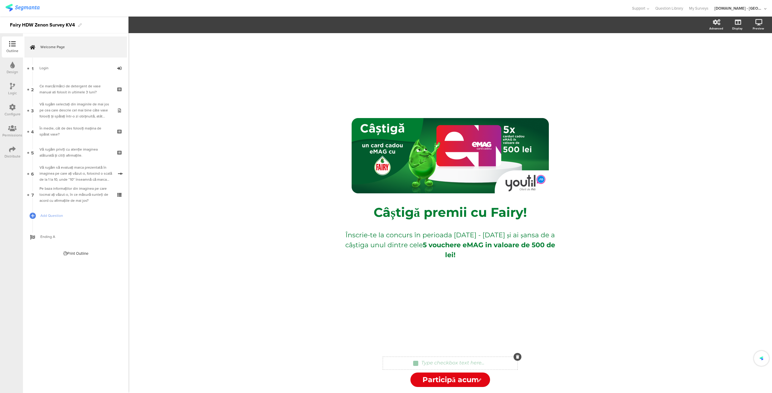
click at [458, 362] on div "Type checkbox text here..." at bounding box center [453, 364] width 66 height 10
click at [492, 362] on p "Sunt de acord cu Regulamentul Oficial al Campaniei" at bounding box center [453, 363] width 126 height 6
drag, startPoint x: 517, startPoint y: 365, endPoint x: 432, endPoint y: 363, distance: 85.7
click at [432, 363] on div "Sunt de acord cu Regulamentul Oficial al campaniei Sunt de acord cu Regulamentu…" at bounding box center [450, 363] width 197 height 7
click at [507, 363] on div "Sunt de acord cu Regulamentul Oficial al campaniei Sunt de acord cu Regulamentu…" at bounding box center [453, 364] width 128 height 10
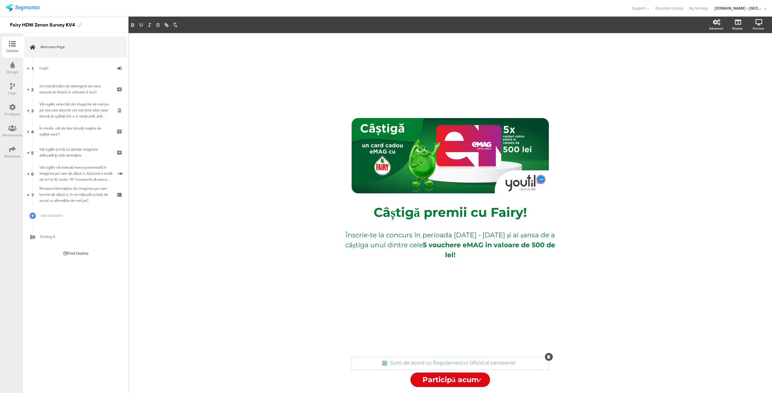
click at [521, 364] on div "Sunt de acord cu Regulamentul Oficial al campaniei Sunt de acord cu Regulamentu…" at bounding box center [450, 363] width 197 height 7
drag, startPoint x: 432, startPoint y: 362, endPoint x: 516, endPoint y: 365, distance: 83.9
click at [516, 365] on div "Sunt de acord cu Regulamentul Oficial al campaniei Sunt de acord cu Regulamentu…" at bounding box center [453, 364] width 128 height 10
click at [165, 27] on icon "button" at bounding box center [166, 24] width 5 height 5
paste input "[URL][DOMAIN_NAME]"
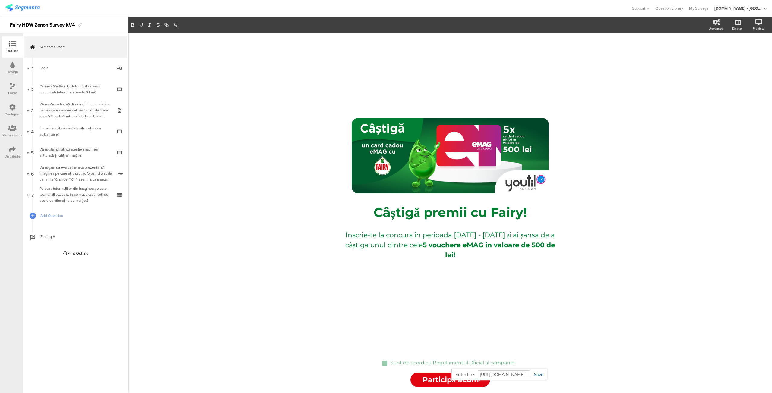
scroll to position [0, 133]
type input "[URL][DOMAIN_NAME]"
click at [539, 374] on link at bounding box center [536, 374] width 14 height 5
click at [498, 331] on div "/ Câștigă premii cu Fairy! Câștigă premii cu Fairy! Înscrie-te la concurs în pe…" at bounding box center [450, 192] width 241 height 318
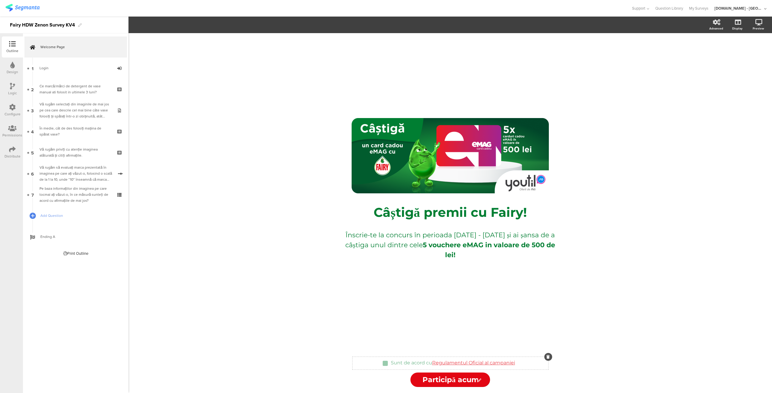
click at [522, 363] on div "Sunt de acord cu Regulamentul Oficial al campaniei Sunt de acord cu Regulamentu…" at bounding box center [450, 363] width 196 height 7
click at [520, 361] on div "Sunt de acord cu Regulamentul Oficial al campaniei Sunt de acord cu Regulamentu…" at bounding box center [450, 363] width 196 height 7
click at [520, 364] on div "Sunt de acord cu Regulamentul Oficial al campaniei Sunt de acord cu Regulamentu…" at bounding box center [450, 363] width 196 height 7
click at [511, 362] on div "Sunt de acord cu Regulamentul Oficial al campaniei Sunt de acord cu Regulamentu…" at bounding box center [452, 364] width 127 height 10
click at [517, 363] on div "Sunt de acord cu Regulamentul Oficial al campaniei Sunt de acord cu Regulamentu…" at bounding box center [452, 364] width 127 height 10
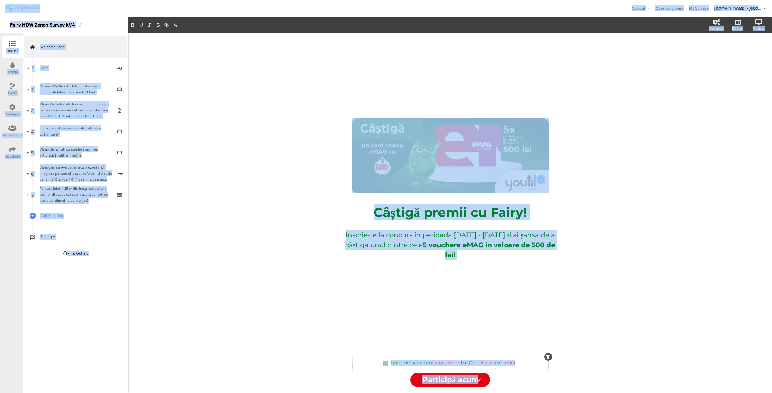
click at [517, 363] on div "Sunt de acord cu Regulamentul Oficial al campaniei Sunt de acord cu Regulamentu…" at bounding box center [452, 364] width 127 height 10
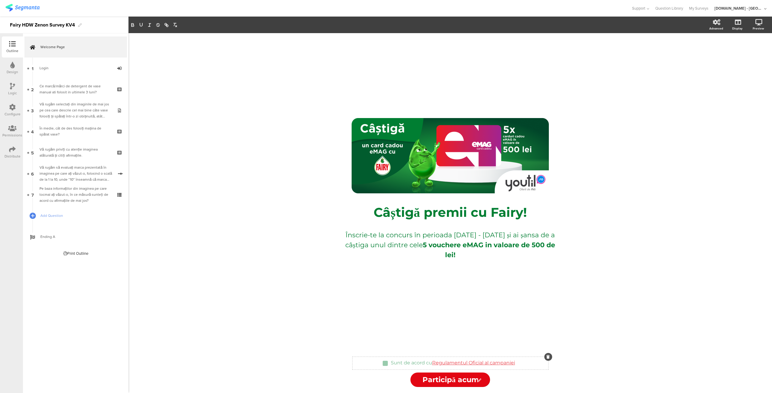
click at [396, 365] on p "Sunt de acord cu Regulamentul Oficial al campaniei" at bounding box center [453, 363] width 124 height 6
copy p "Sunt de acord cu Regulamentul Oficial al campaniei"
click at [444, 362] on link "Regulamentul Oficial al campaniei" at bounding box center [473, 363] width 83 height 6
click at [481, 374] on link "[URL][DOMAIN_NAME]" at bounding box center [484, 375] width 45 height 8
click at [529, 338] on div "/ Câștigă premii cu Fairy! Câștigă premii cu Fairy! Înscrie-te la concurs în pe…" at bounding box center [450, 192] width 241 height 318
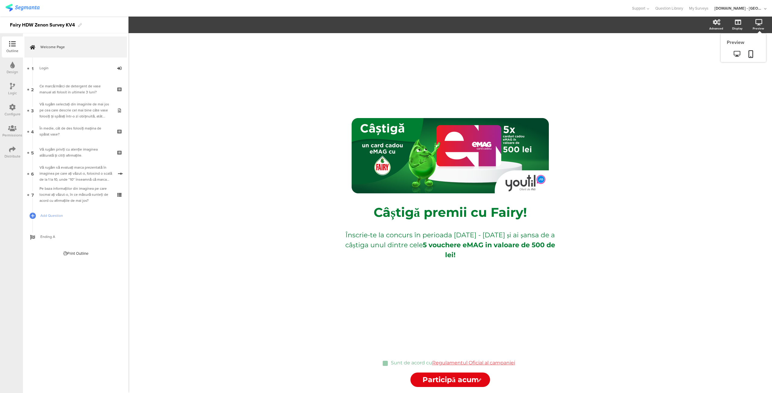
click at [760, 23] on icon at bounding box center [758, 22] width 7 height 6
click at [738, 53] on icon at bounding box center [737, 54] width 6 height 6
click at [522, 362] on div "Sunt de acord cu Regulamentul Oficial al campaniei Sunt de acord cu Regulamentu…" at bounding box center [450, 363] width 196 height 7
click at [518, 366] on div "Sunt de acord cu Regulamentul Oficial al campaniei Sunt de acord cu Regulamentu…" at bounding box center [450, 363] width 196 height 7
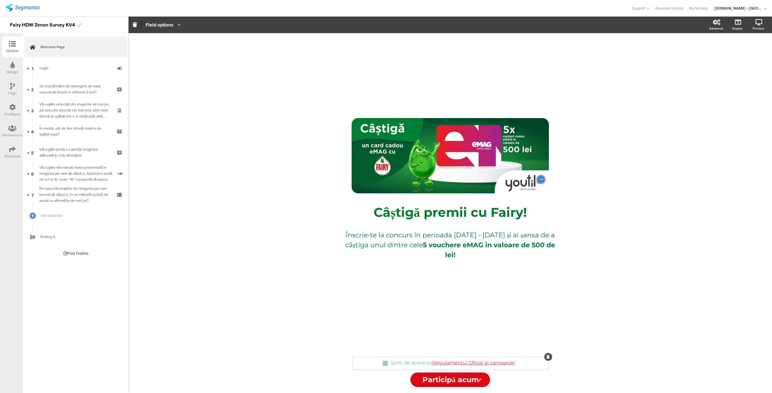
click at [397, 362] on div "Sunt de acord cu Regulamentul Oficial al campaniei Sunt de acord cu Regulamentu…" at bounding box center [452, 364] width 127 height 10
drag, startPoint x: 390, startPoint y: 362, endPoint x: 521, endPoint y: 356, distance: 131.3
click at [521, 356] on div "/ Câștigă premii cu Fairy! Câștigă premii cu Fairy! Înscrie-te la concurs în pe…" at bounding box center [450, 213] width 253 height 360
copy p "Sunt de acord cu Regulamentul Oficial al campaniei"
click at [424, 362] on p "Sunt de acord cu Regulamentul Oficial al campaniei" at bounding box center [453, 363] width 124 height 6
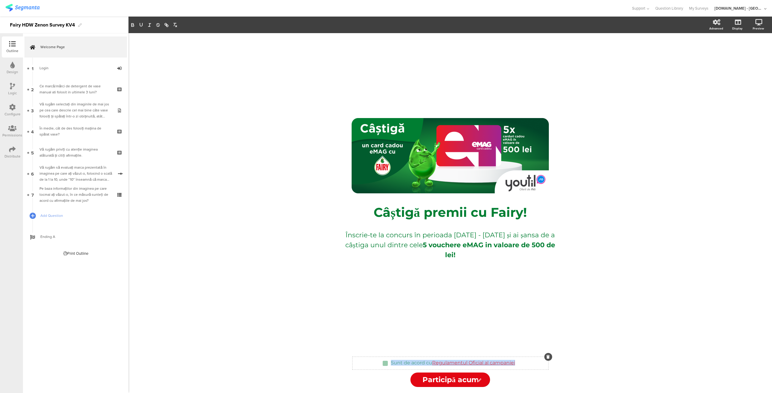
copy p "Sunt de acord cu Regulamentul Oficial al campaniei"
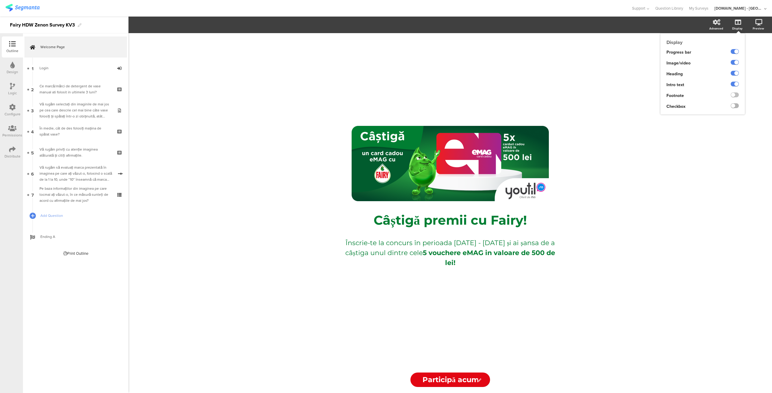
click at [734, 107] on label at bounding box center [735, 105] width 8 height 5
click at [0, 0] on input "checkbox" at bounding box center [0, 0] width 0 height 0
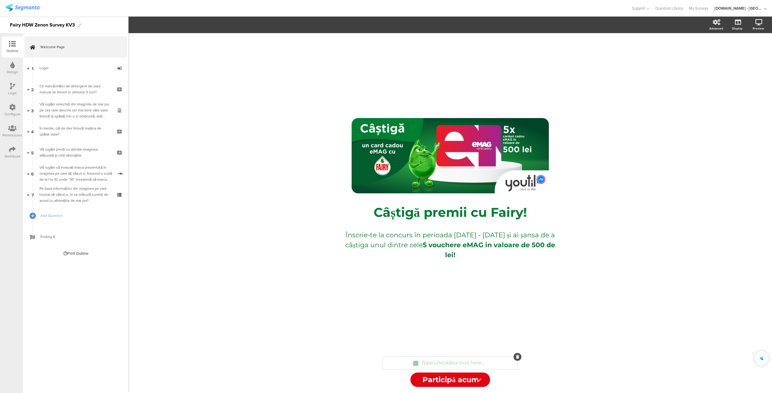
click at [456, 362] on div "Type checkbox text here..." at bounding box center [453, 364] width 66 height 10
drag, startPoint x: 432, startPoint y: 364, endPoint x: 519, endPoint y: 366, distance: 86.9
click at [519, 366] on div "Sunt de acord cu Regulamentul Oficial al campaniei Sunt de acord cu Regulamentu…" at bounding box center [450, 363] width 197 height 7
click at [519, 363] on div "Sunt de acord cu Regulamentul Oficial al campaniei Sunt de acord cu Regulamentu…" at bounding box center [450, 363] width 197 height 7
drag, startPoint x: 432, startPoint y: 364, endPoint x: 519, endPoint y: 360, distance: 87.2
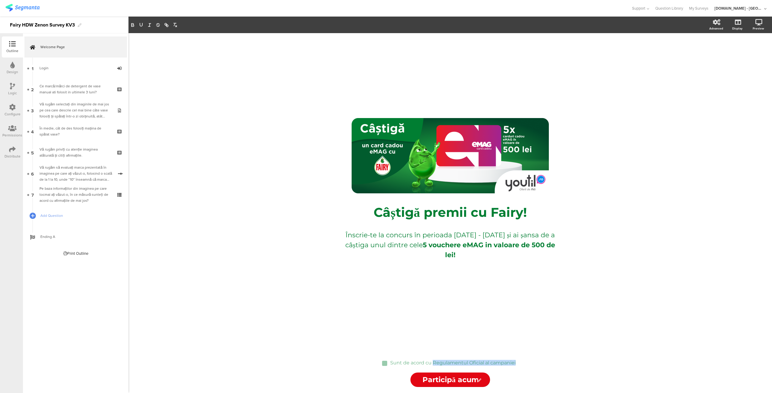
click at [519, 360] on sg-page-checkbox "Sunt de acord cu Regulamentul Oficial al campaniei Sunt de acord cu Regulamentu…" at bounding box center [450, 363] width 197 height 13
click at [167, 26] on icon "button" at bounding box center [167, 26] width 2 height 2
paste input "[URL][DOMAIN_NAME]"
type input "[URL][DOMAIN_NAME]"
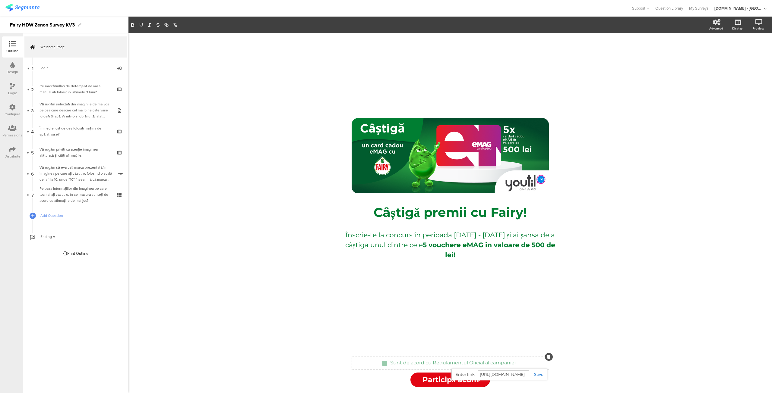
scroll to position [0, 0]
click at [535, 374] on link at bounding box center [536, 374] width 14 height 5
click at [473, 305] on div "/ Câștigă premii cu Fairy! Câștigă premii cu Fairy! Înscrie-te la concurs în pe…" at bounding box center [450, 192] width 241 height 318
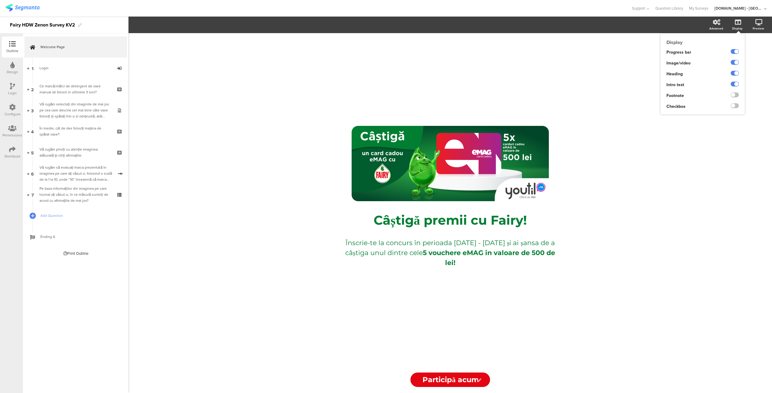
click at [737, 28] on div "Display" at bounding box center [737, 28] width 10 height 5
click at [734, 106] on label at bounding box center [735, 105] width 8 height 5
click at [0, 0] on input "checkbox" at bounding box center [0, 0] width 0 height 0
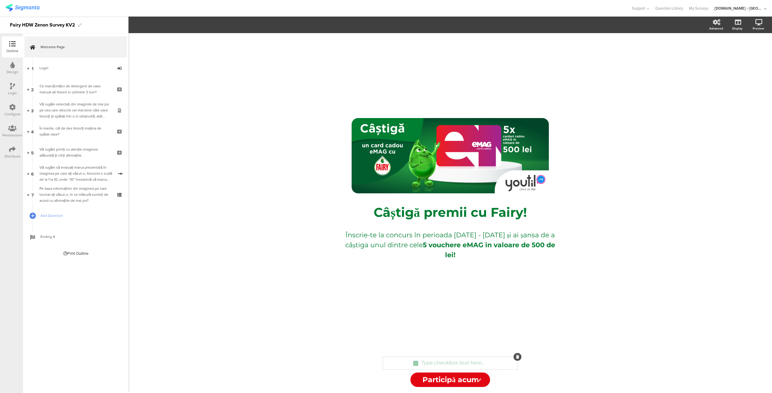
click at [453, 362] on div "Type checkbox text here..." at bounding box center [453, 364] width 66 height 10
drag, startPoint x: 432, startPoint y: 363, endPoint x: 520, endPoint y: 360, distance: 87.5
click at [520, 360] on div "Sunt de acord cu Regulamentul Oficial al campaniei Sunt de acord cu Regulamentu…" at bounding box center [450, 363] width 197 height 7
drag, startPoint x: 517, startPoint y: 364, endPoint x: 477, endPoint y: 366, distance: 40.1
click at [477, 366] on div "Sunt de acord cu Regulamentul Oficial al campaniei Sunt de acord cu Regulamentu…" at bounding box center [450, 363] width 197 height 7
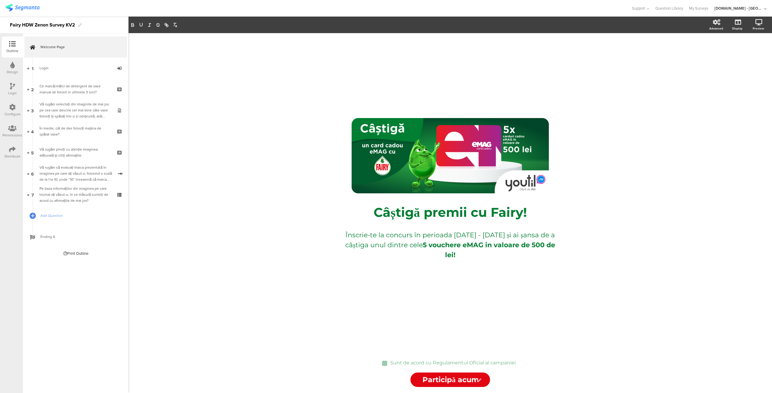
drag, startPoint x: 432, startPoint y: 362, endPoint x: 517, endPoint y: 363, distance: 84.4
click at [517, 363] on div "Sunt de acord cu Regulamentul Oficial al campaniei Sunt de acord cu Regulamentu…" at bounding box center [453, 364] width 128 height 10
click at [164, 19] on section "Advanced Display Preview" at bounding box center [449, 25] width 643 height 17
click at [443, 365] on div "Sunt de acord cu Regulamentul Oficial al campaniei Sunt de acord cu Regulamentu…" at bounding box center [453, 364] width 128 height 10
drag, startPoint x: 432, startPoint y: 364, endPoint x: 518, endPoint y: 365, distance: 86.5
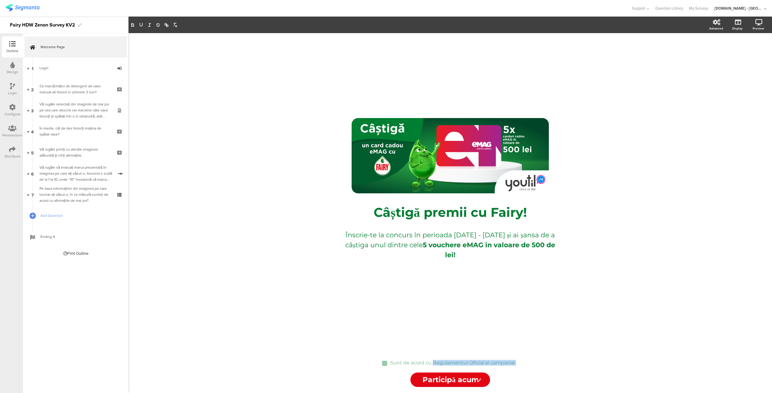
click at [518, 365] on div "Sunt de acord cu Regulamentul Oficial al campaniei Sunt de acord cu Regulamentu…" at bounding box center [450, 363] width 197 height 7
click at [437, 364] on div "Sunt de acord cu Regulamentul Oficial al campaniei Sunt de acord cu Regulamentu…" at bounding box center [453, 364] width 128 height 10
drag, startPoint x: 433, startPoint y: 363, endPoint x: 519, endPoint y: 362, distance: 86.2
click at [519, 362] on div "Sunt de acord cu Regulamentul Oficial al campaniei Sunt de acord cu Regulamentu…" at bounding box center [450, 363] width 197 height 7
drag, startPoint x: 431, startPoint y: 363, endPoint x: 516, endPoint y: 363, distance: 84.1
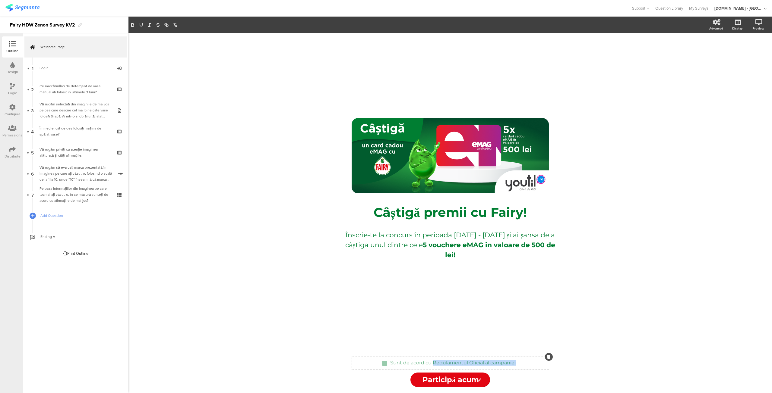
click at [516, 363] on div "Sunt de acord cu Regulamentul Oficial al campaniei Sunt de acord cu Regulamentu…" at bounding box center [453, 364] width 128 height 10
click at [166, 25] on icon "button" at bounding box center [166, 24] width 2 height 2
click at [504, 374] on input "Regulamentul Oficial al campaniei" at bounding box center [503, 375] width 51 height 8
paste input "[URL][DOMAIN_NAME]"
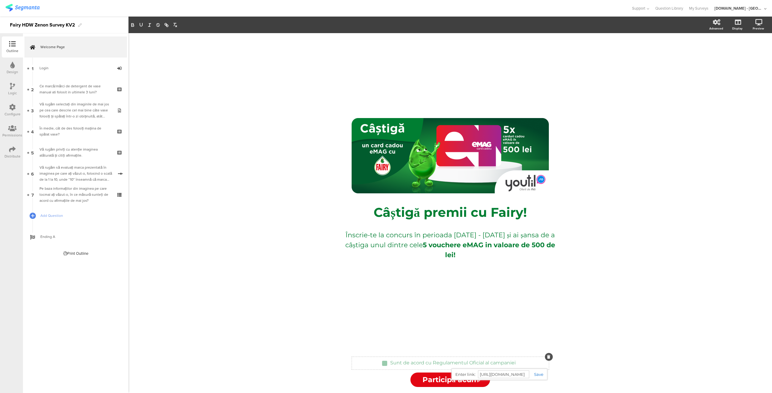
type input "[URL][DOMAIN_NAME]"
click at [539, 375] on link at bounding box center [536, 374] width 14 height 5
click at [539, 375] on div "Sunt de acord cu Regulamentul Oficial al campaniei Sunt de acord cu Regulamentu…" at bounding box center [450, 372] width 241 height 30
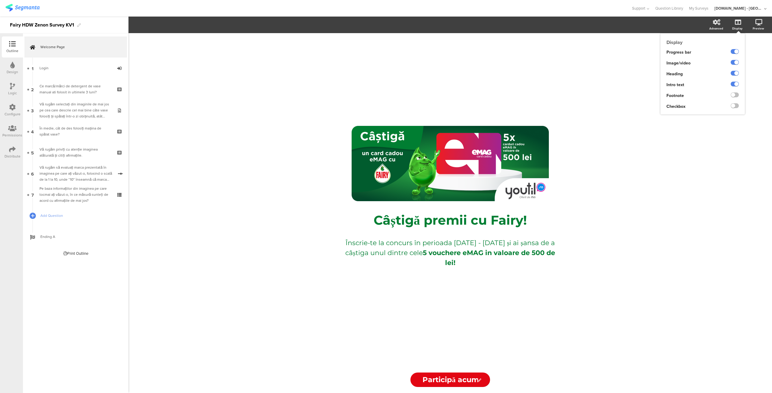
click at [738, 22] on icon at bounding box center [738, 22] width 6 height 6
click at [735, 106] on label at bounding box center [735, 105] width 8 height 5
click at [0, 0] on input "checkbox" at bounding box center [0, 0] width 0 height 0
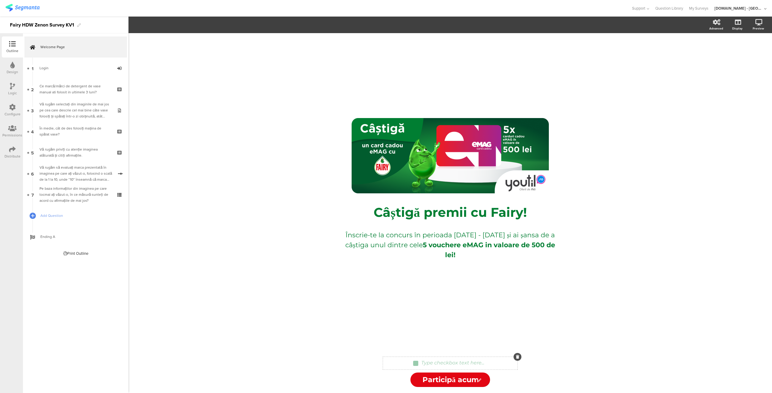
click at [435, 364] on div "Type checkbox text here..." at bounding box center [453, 364] width 66 height 10
click at [444, 364] on p "Sunt de acord cu Regulamentul Oficial al campaniei" at bounding box center [452, 363] width 125 height 6
drag, startPoint x: 432, startPoint y: 363, endPoint x: 516, endPoint y: 362, distance: 83.5
click at [516, 362] on div "Sunt de acord cu Regulamentul Oficial al campaniei Sunt de acord cu Regulamentu…" at bounding box center [453, 364] width 128 height 10
click at [166, 24] on icon "button" at bounding box center [166, 24] width 2 height 2
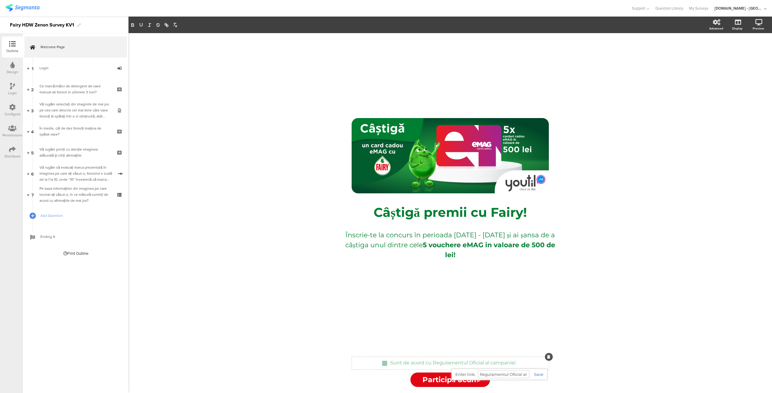
paste input "[URL][DOMAIN_NAME]"
type input "[URL][DOMAIN_NAME]"
click at [539, 375] on link at bounding box center [536, 374] width 14 height 5
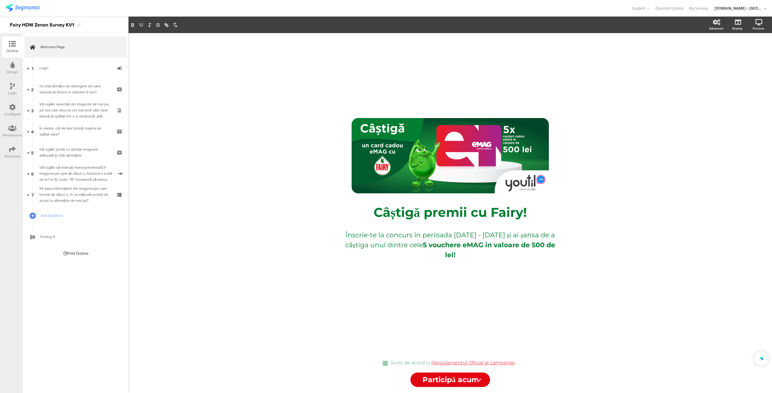
click at [435, 286] on div "/ Câștigă premii cu Fairy! Câștigă premii cu Fairy! Înscrie-te la concurs în pe…" at bounding box center [450, 192] width 241 height 318
